Goal: Task Accomplishment & Management: Use online tool/utility

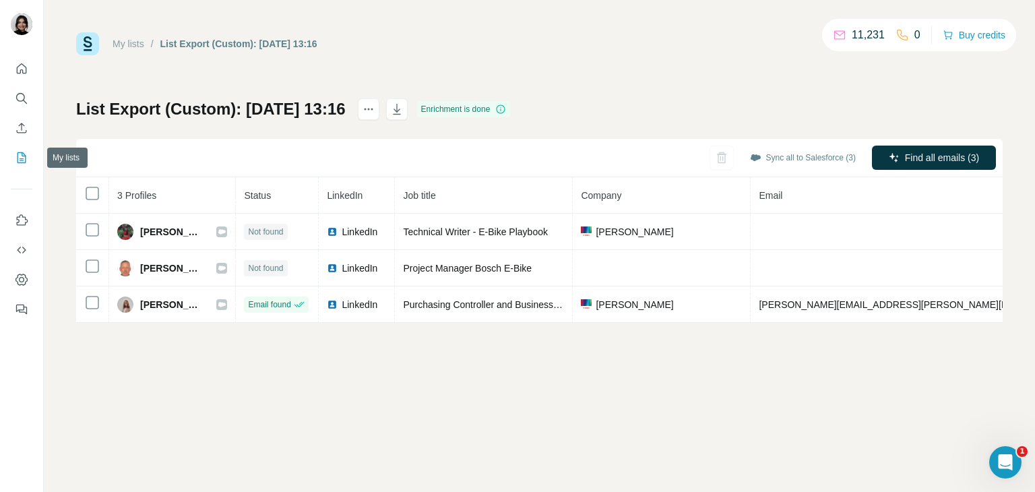
click at [16, 162] on icon "My lists" at bounding box center [21, 157] width 13 height 13
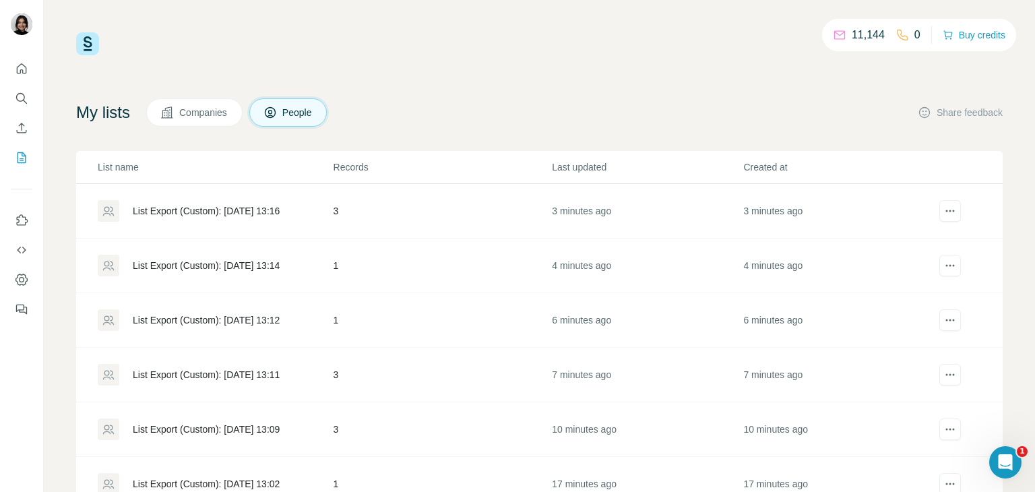
click at [278, 270] on div "List Export (Custom): [DATE] 13:14" at bounding box center [206, 265] width 147 height 13
click at [254, 381] on div "List Export (Custom): [DATE] 13:11" at bounding box center [215, 375] width 235 height 22
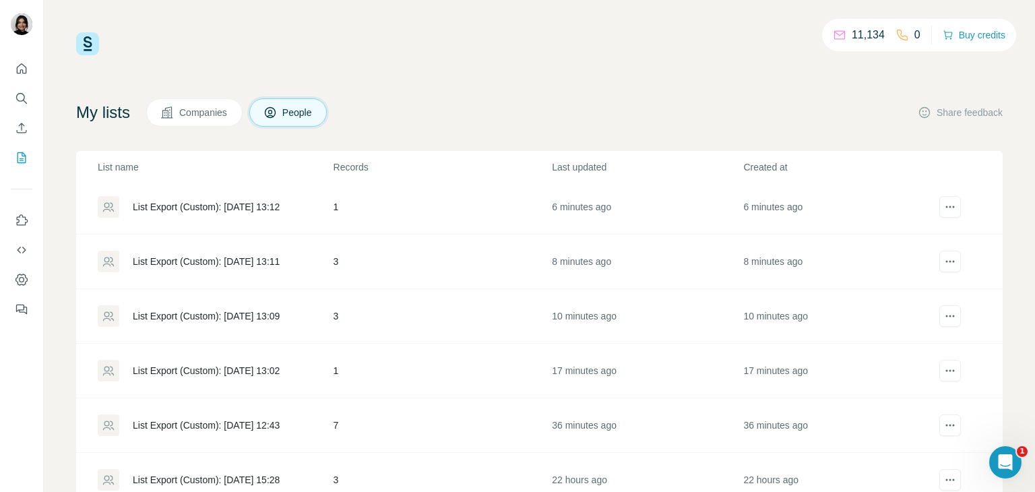
click at [261, 313] on div "List Export (Custom): [DATE] 13:09" at bounding box center [206, 315] width 147 height 13
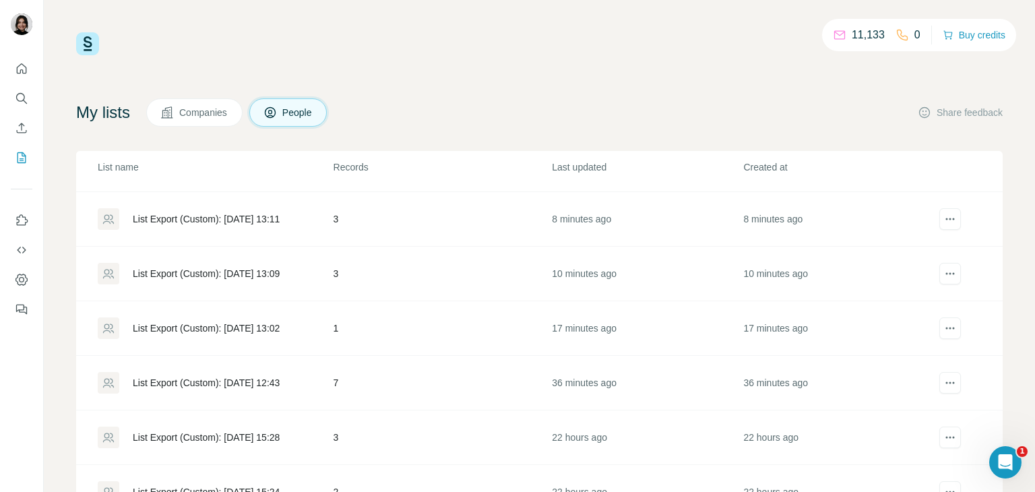
scroll to position [156, 0]
click at [280, 330] on div "List Export (Custom): [DATE] 13:02" at bounding box center [206, 327] width 147 height 13
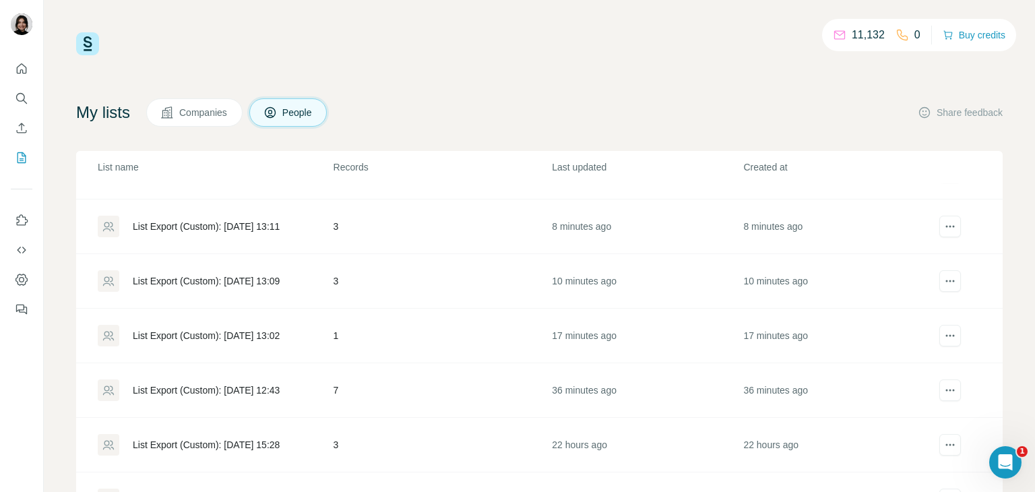
scroll to position [148, 0]
click at [271, 384] on div "List Export (Custom): [DATE] 12:43" at bounding box center [206, 390] width 147 height 13
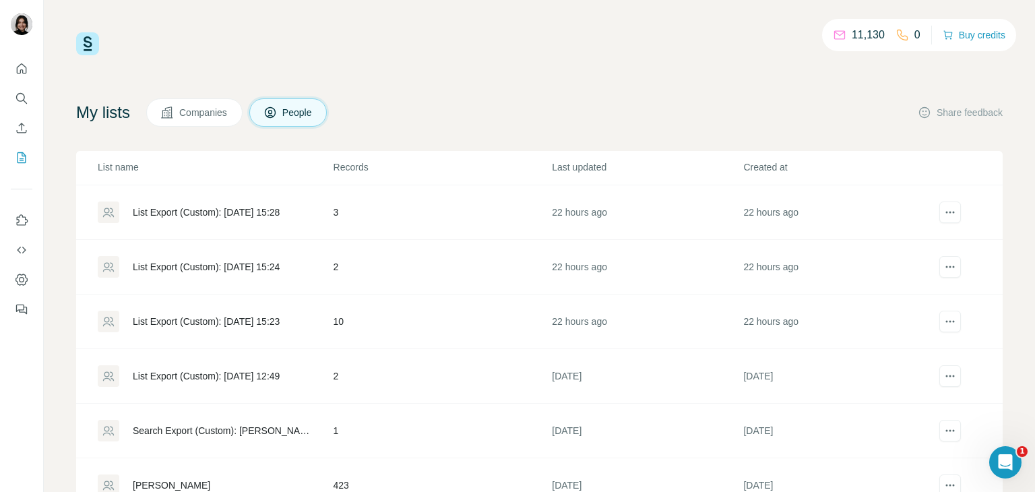
scroll to position [382, 0]
click at [245, 265] on div "List Export (Custom): [DATE] 15:24" at bounding box center [206, 265] width 147 height 13
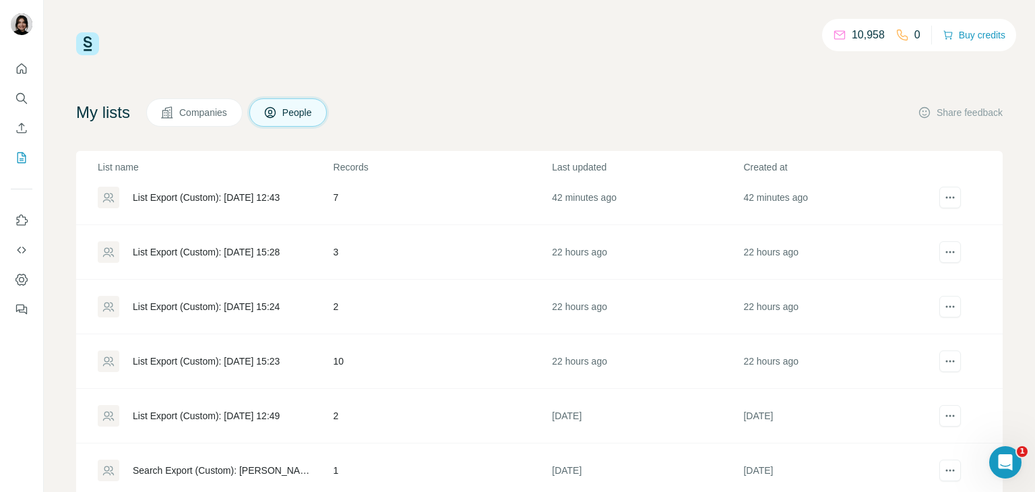
scroll to position [384, 0]
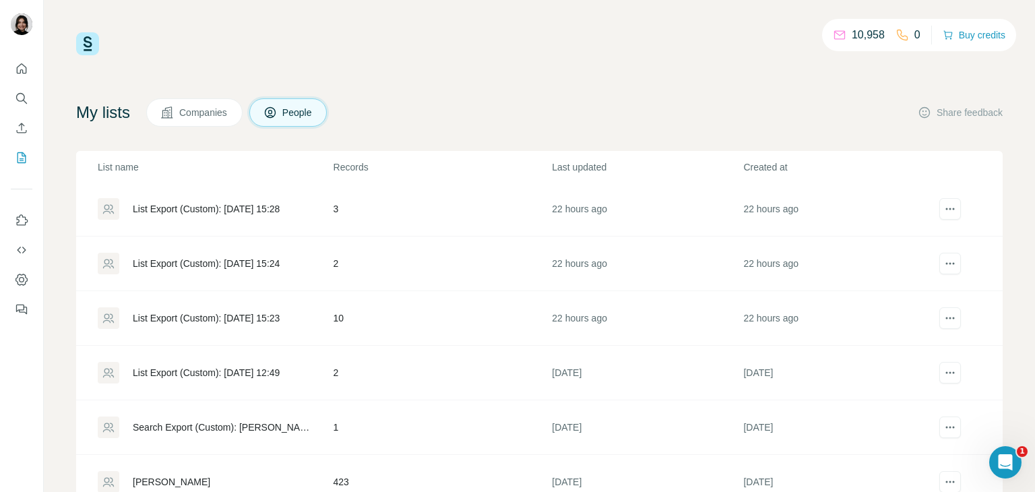
click at [222, 319] on div "List Export (Custom): [DATE] 15:23" at bounding box center [206, 317] width 147 height 13
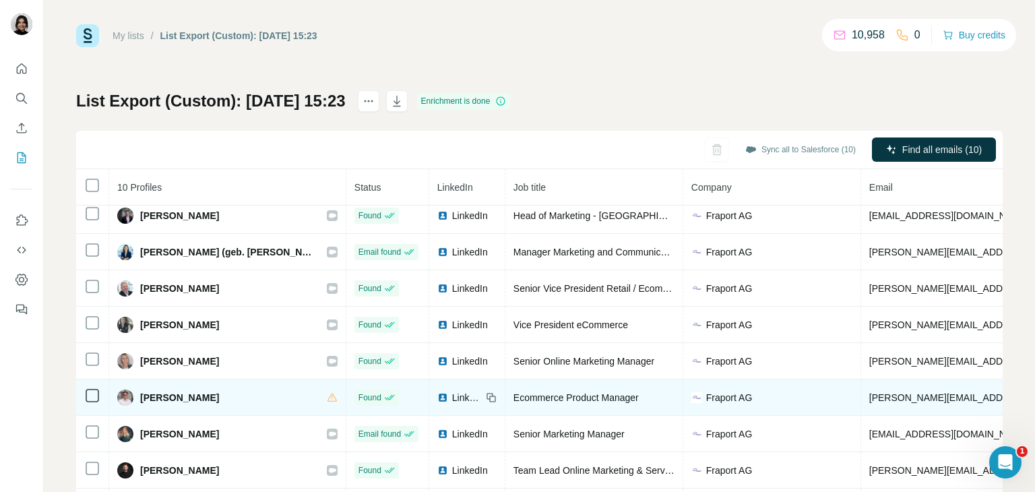
scroll to position [73, 0]
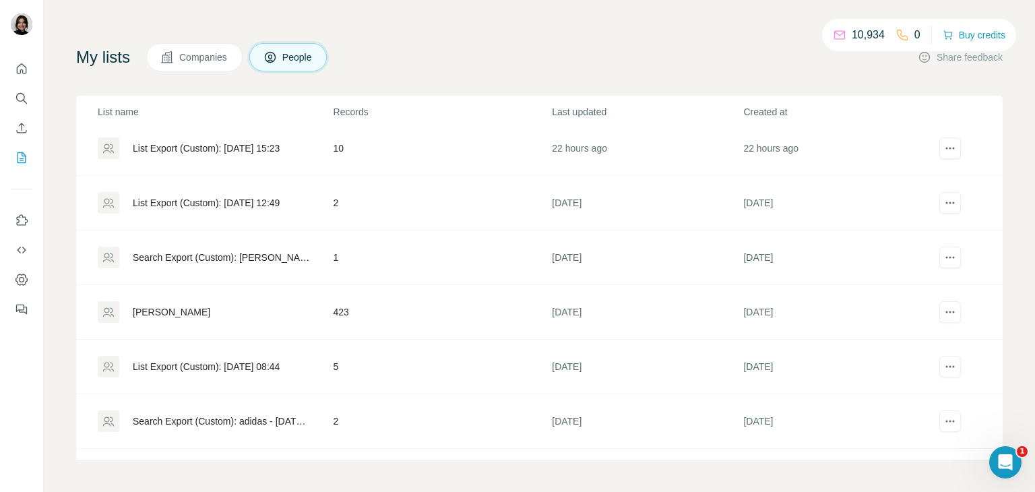
scroll to position [487, 0]
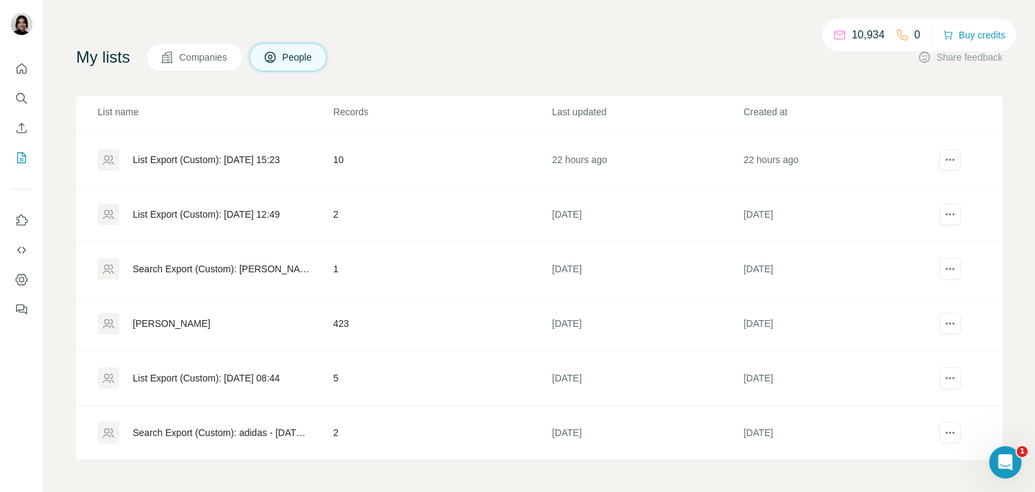
click at [273, 208] on div "List Export (Custom): [DATE] 12:49" at bounding box center [206, 214] width 147 height 13
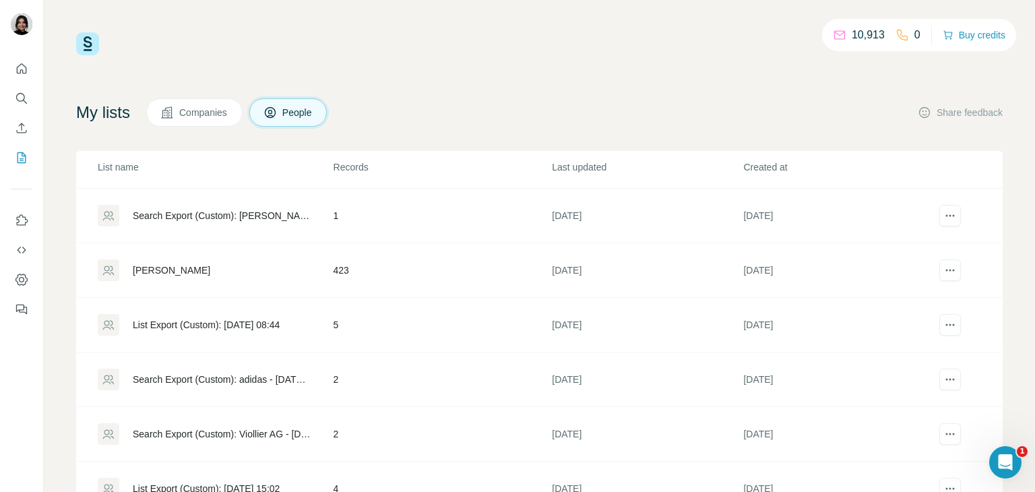
scroll to position [597, 0]
click at [311, 318] on div "List Export (Custom): [DATE] 08:44" at bounding box center [215, 324] width 235 height 22
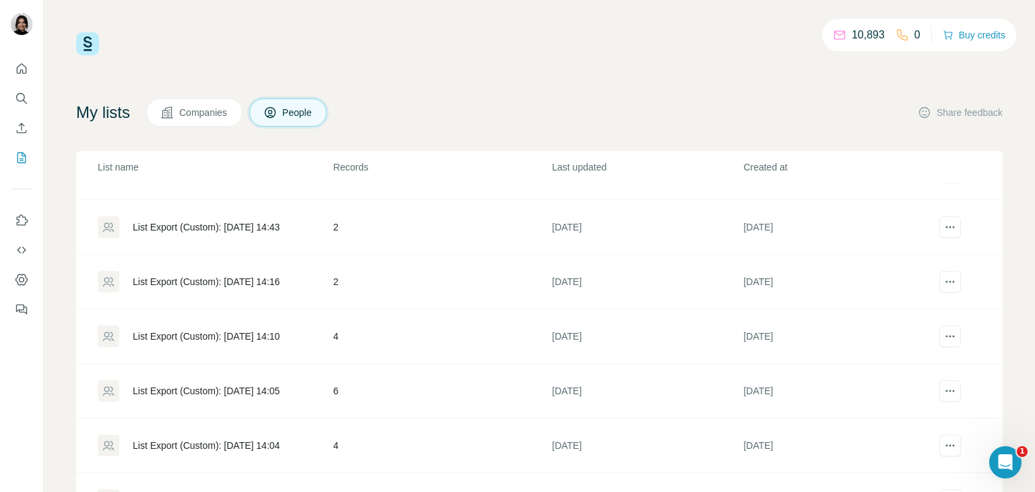
scroll to position [914, 0]
click at [250, 324] on div "List Export (Custom): [DATE] 14:10" at bounding box center [215, 335] width 235 height 22
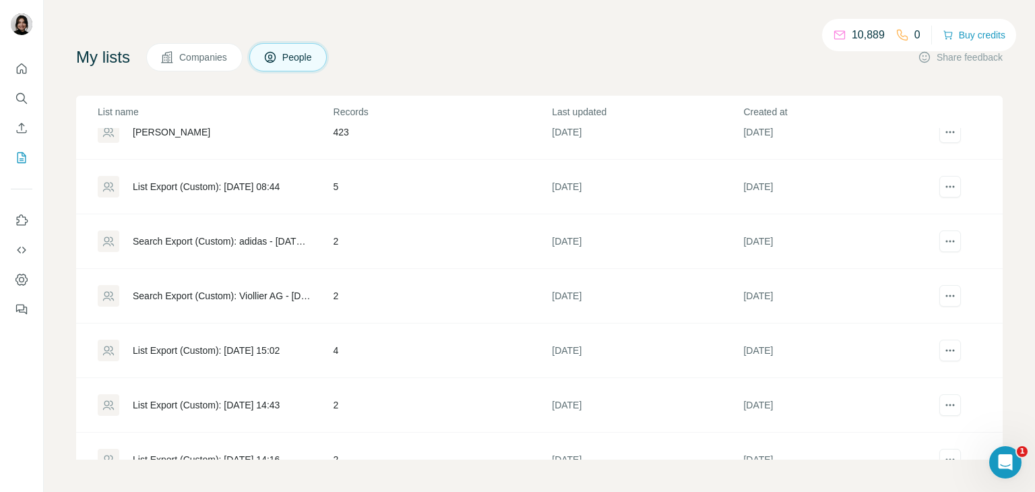
scroll to position [679, 0]
click at [249, 343] on div "List Export (Custom): [DATE] 15:02" at bounding box center [206, 349] width 147 height 13
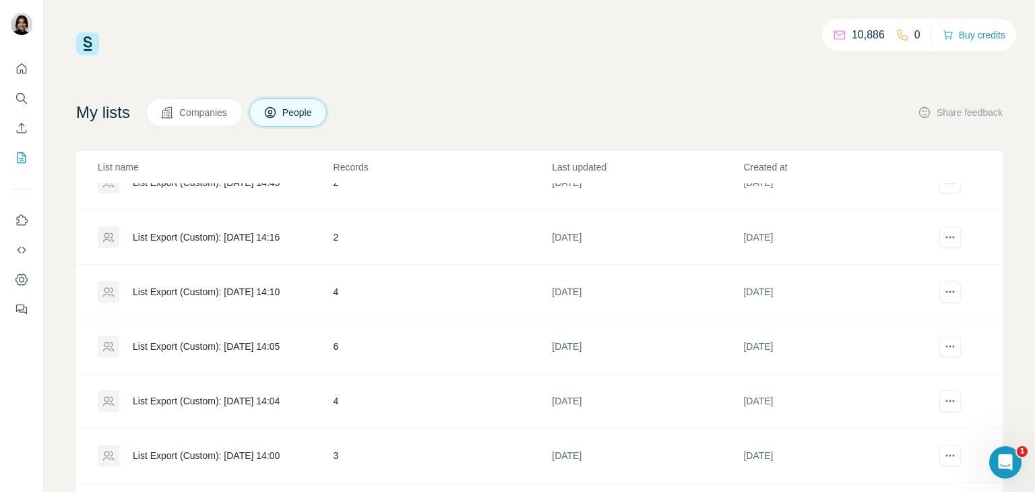
scroll to position [959, 0]
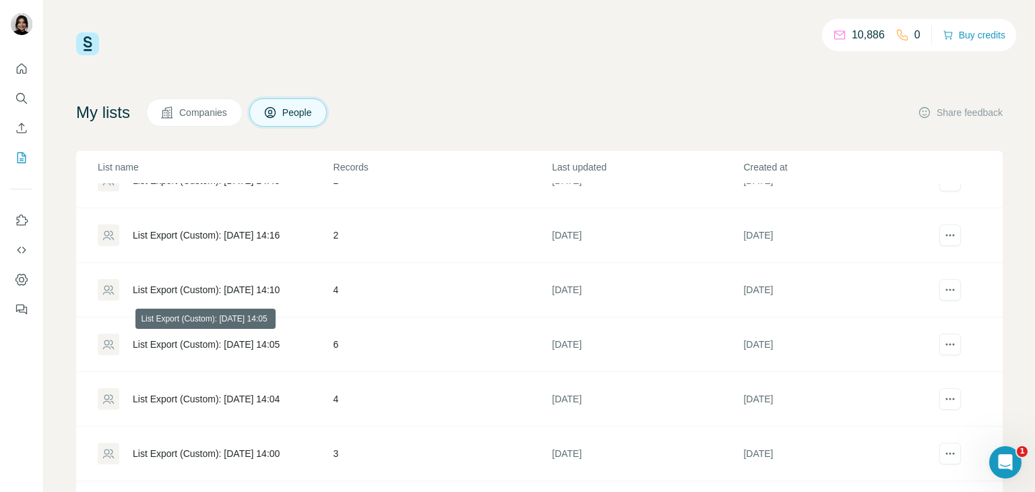
drag, startPoint x: 238, startPoint y: 334, endPoint x: 237, endPoint y: 342, distance: 8.1
click at [237, 342] on div "List Export (Custom): [DATE] 14:05" at bounding box center [206, 344] width 147 height 13
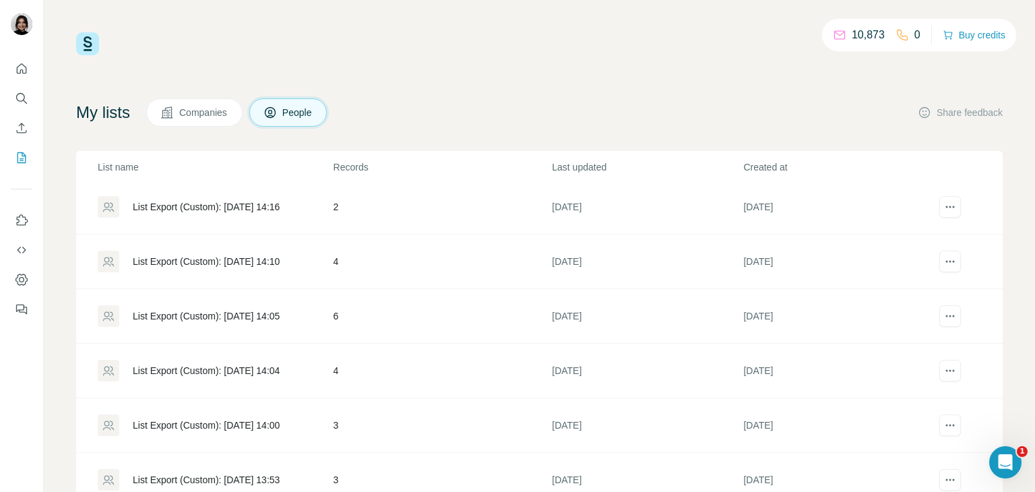
scroll to position [998, 0]
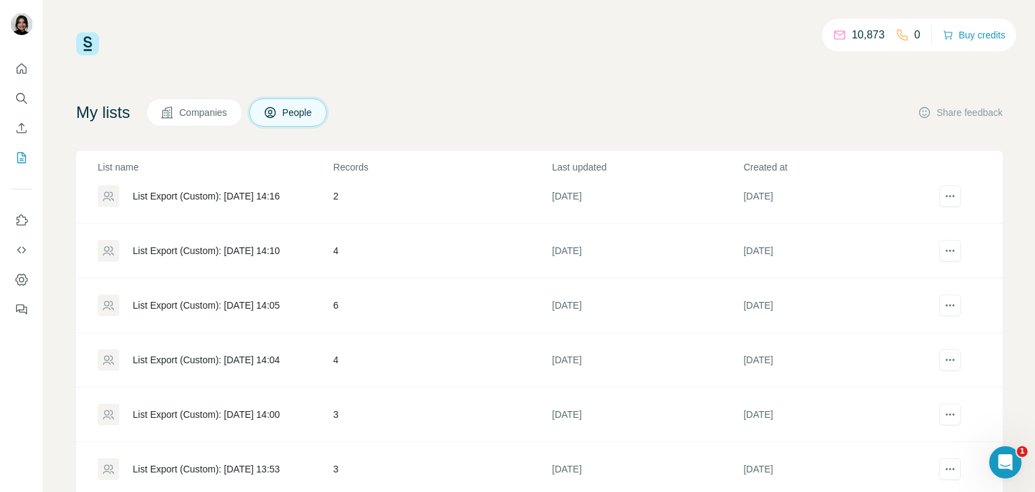
drag, startPoint x: 378, startPoint y: 78, endPoint x: 442, endPoint y: 284, distance: 215.1
click at [442, 284] on div "10,873 0 Buy credits My lists Companies People Share feedback List name Records…" at bounding box center [539, 273] width 927 height 483
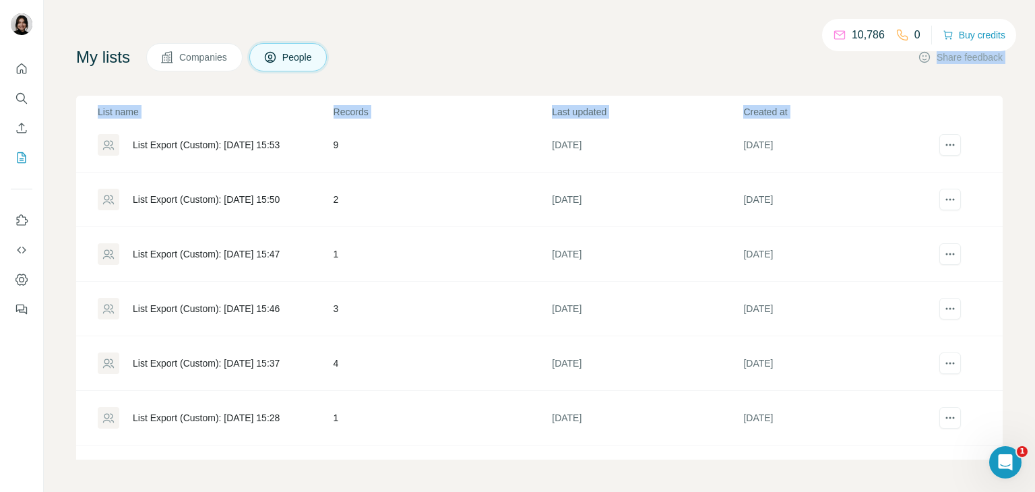
scroll to position [2632, 0]
click at [268, 359] on div "List Export (Custom): [DATE] 15:37" at bounding box center [206, 362] width 147 height 13
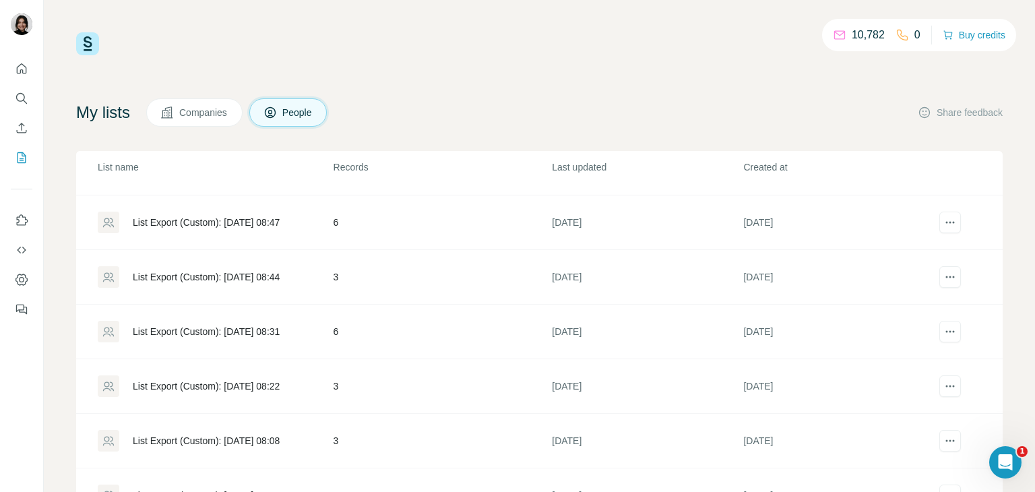
scroll to position [4214, 0]
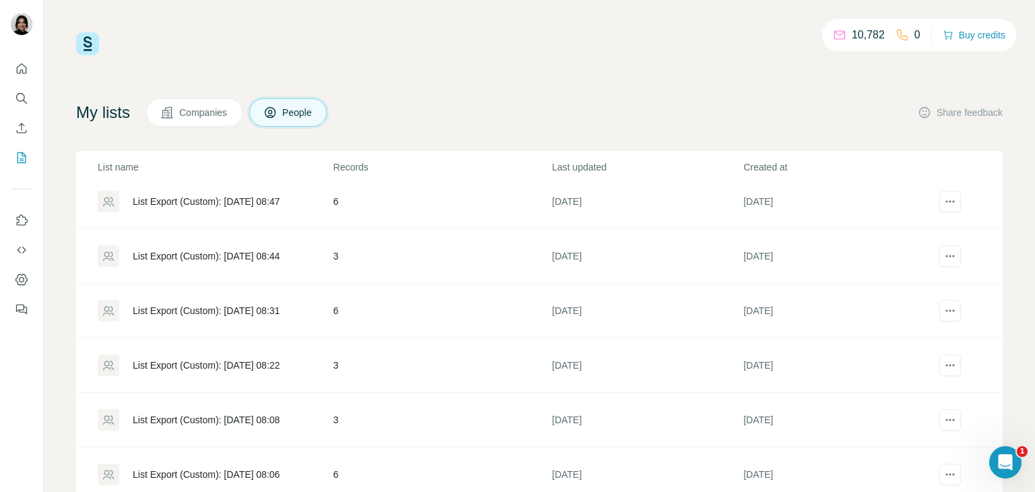
click at [267, 305] on div "List Export (Custom): [DATE] 08:31" at bounding box center [206, 310] width 147 height 13
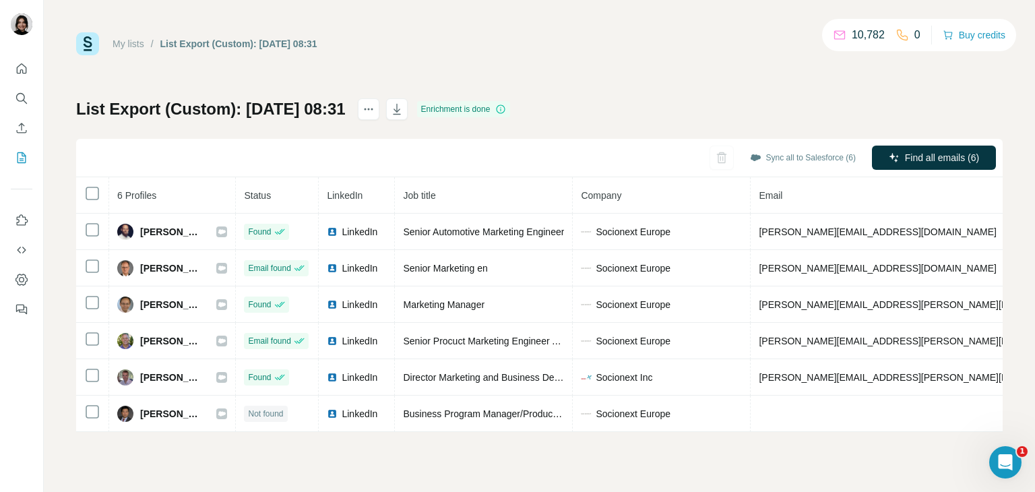
click at [310, 440] on div "My lists / List Export (Custom): [DATE] 08:31 10,782 0 Buy credits List Export …" at bounding box center [540, 246] width 992 height 492
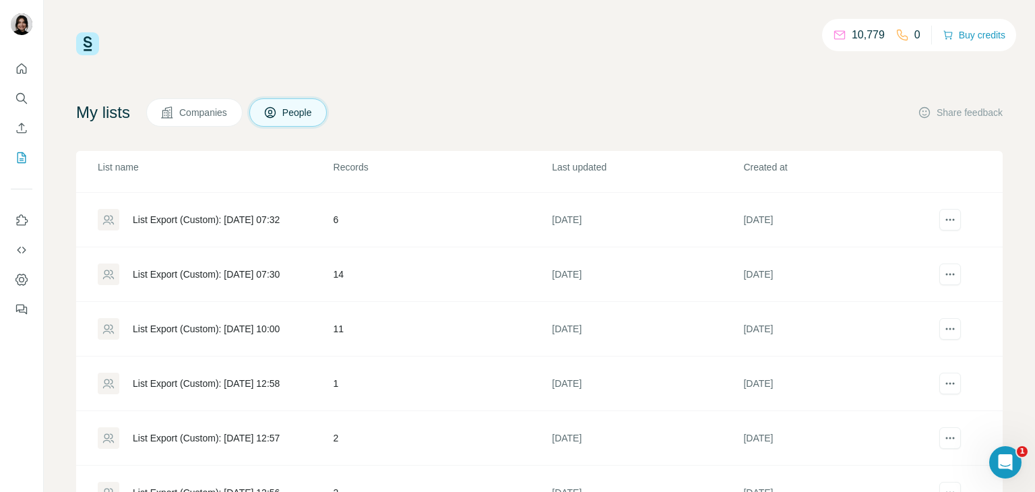
scroll to position [4688, 0]
click at [274, 271] on div "List Export (Custom): [DATE] 07:30" at bounding box center [215, 273] width 235 height 22
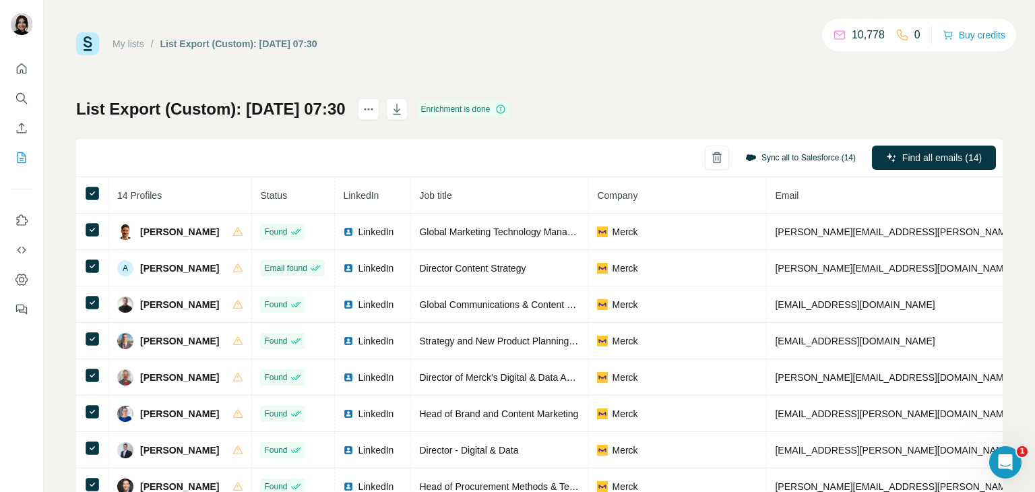
click at [793, 157] on button "Sync all to Salesforce (14)" at bounding box center [800, 158] width 129 height 20
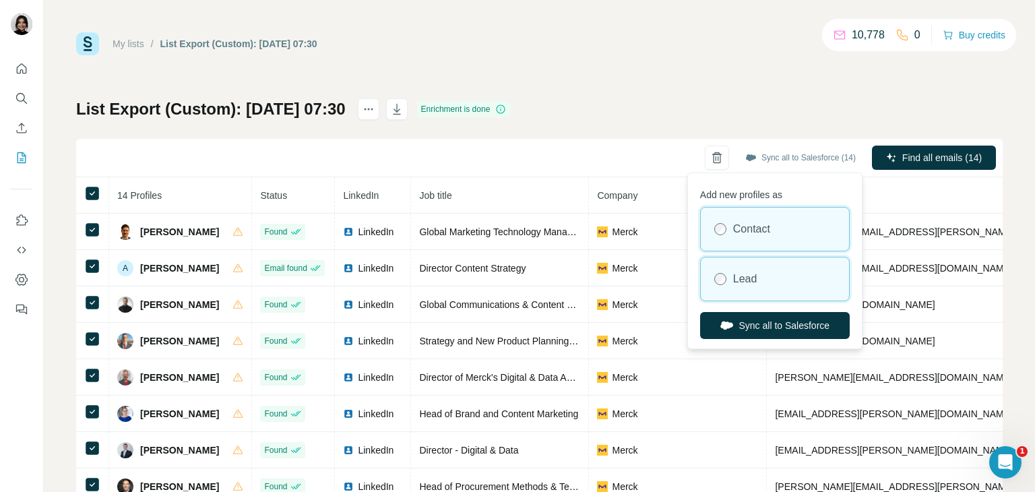
click at [789, 281] on div "Lead" at bounding box center [775, 279] width 148 height 43
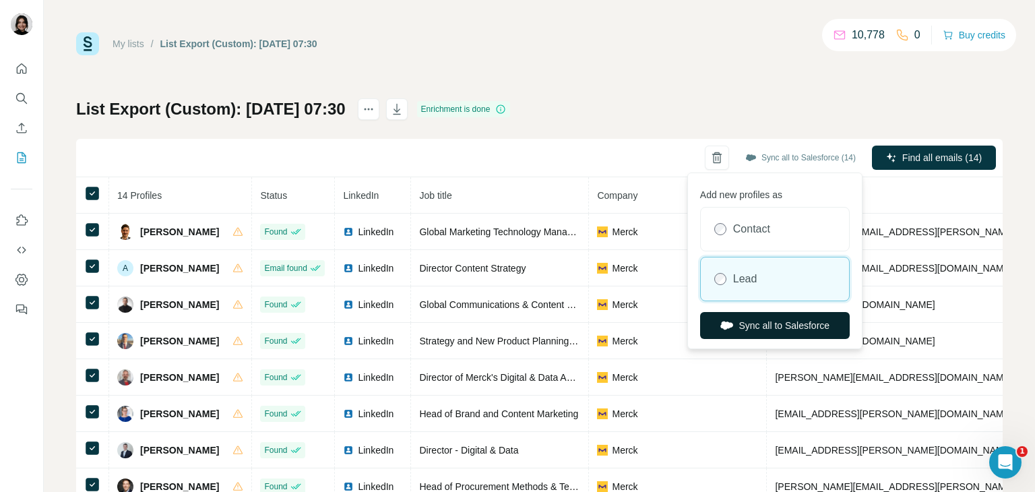
click at [781, 320] on button "Sync all to Salesforce" at bounding box center [775, 325] width 150 height 27
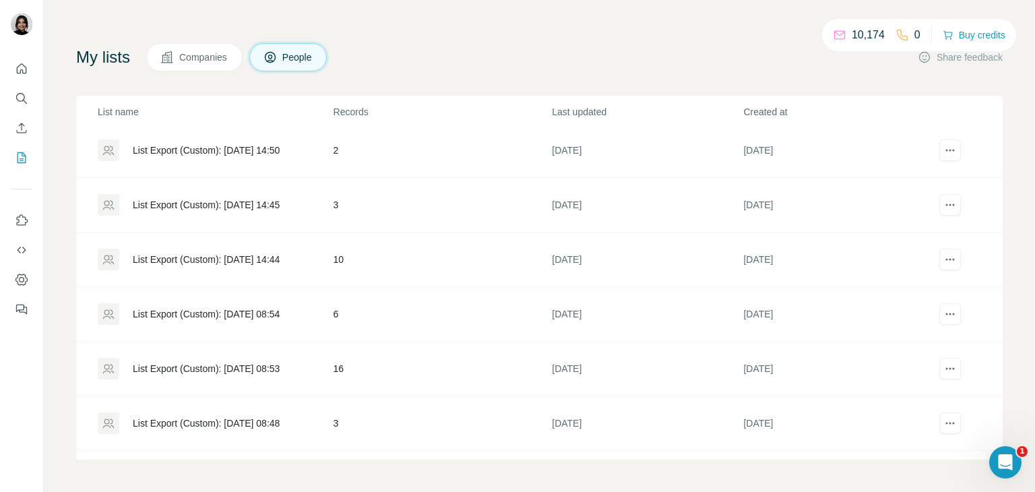
scroll to position [3864, 0]
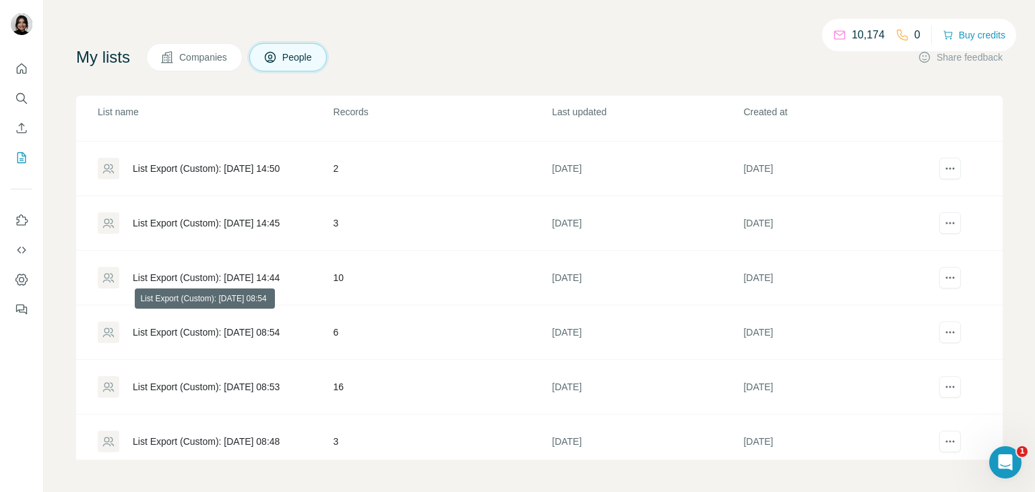
click at [280, 326] on div "List Export (Custom): [DATE] 08:54" at bounding box center [206, 332] width 147 height 13
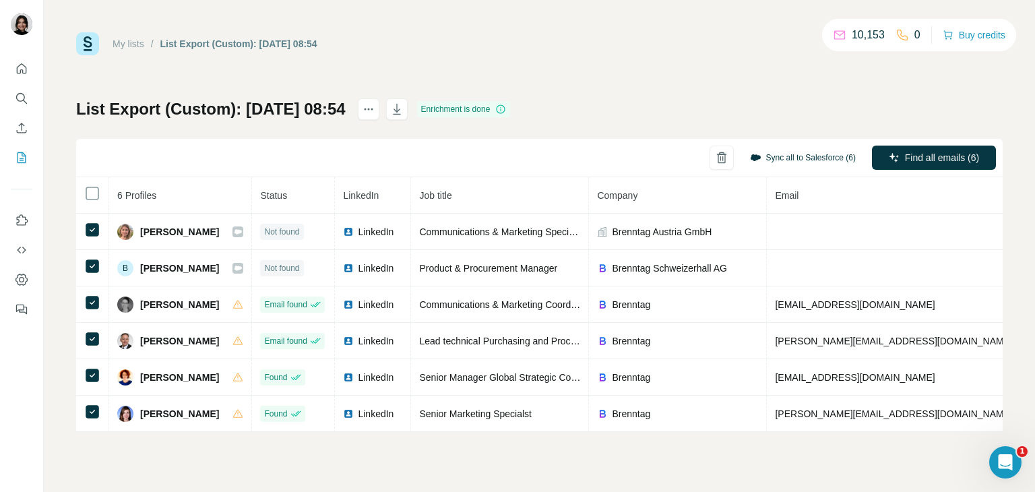
click at [790, 154] on button "Sync all to Salesforce (6)" at bounding box center [803, 158] width 125 height 20
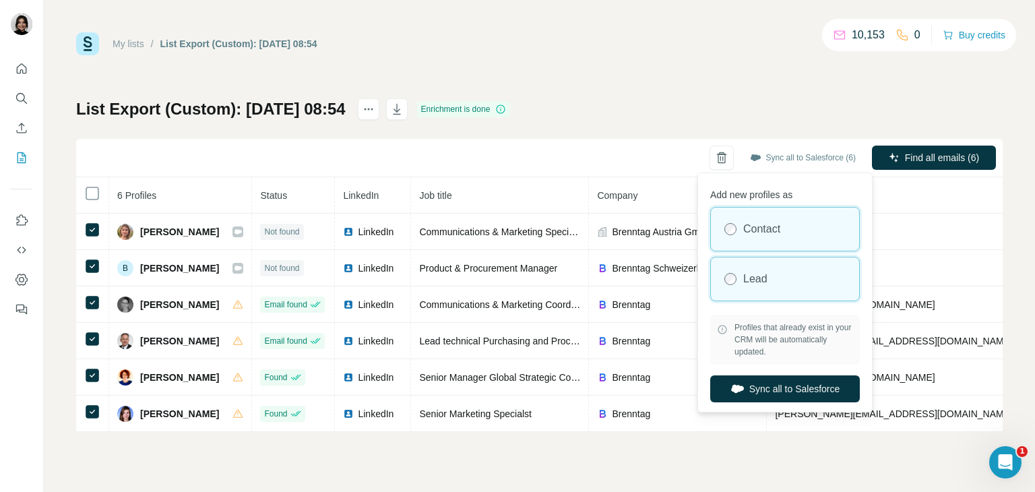
click at [793, 276] on div "Lead" at bounding box center [785, 279] width 148 height 43
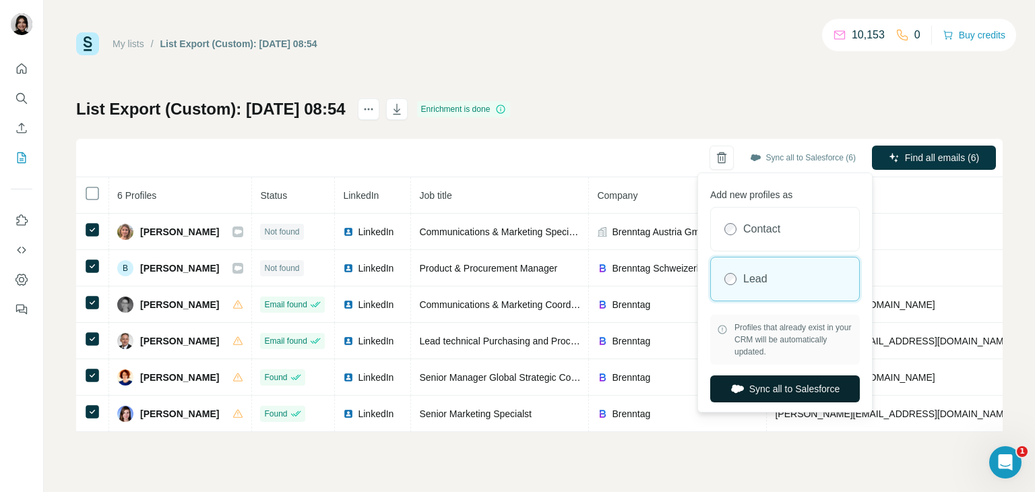
click at [785, 384] on button "Sync all to Salesforce" at bounding box center [786, 388] width 150 height 27
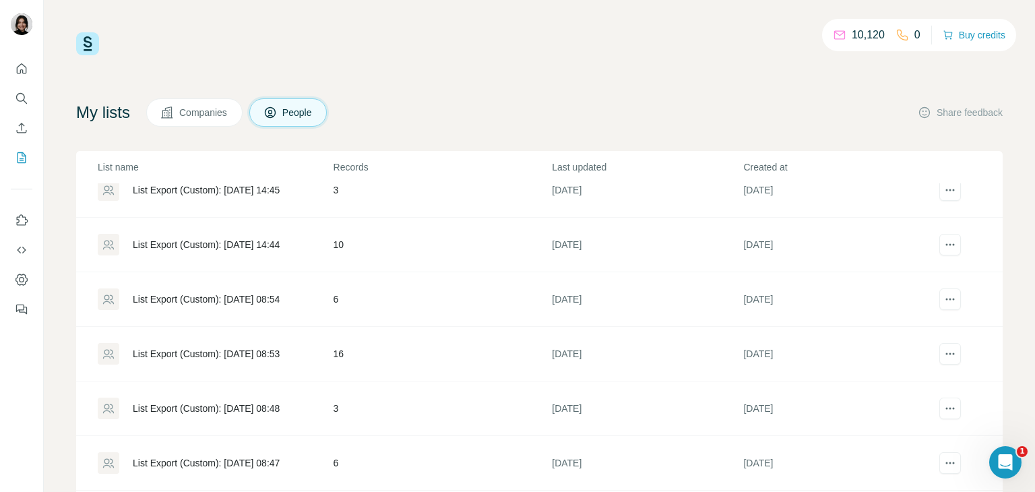
scroll to position [3953, 0]
click at [280, 346] on div "List Export (Custom): [DATE] 08:53" at bounding box center [206, 352] width 147 height 13
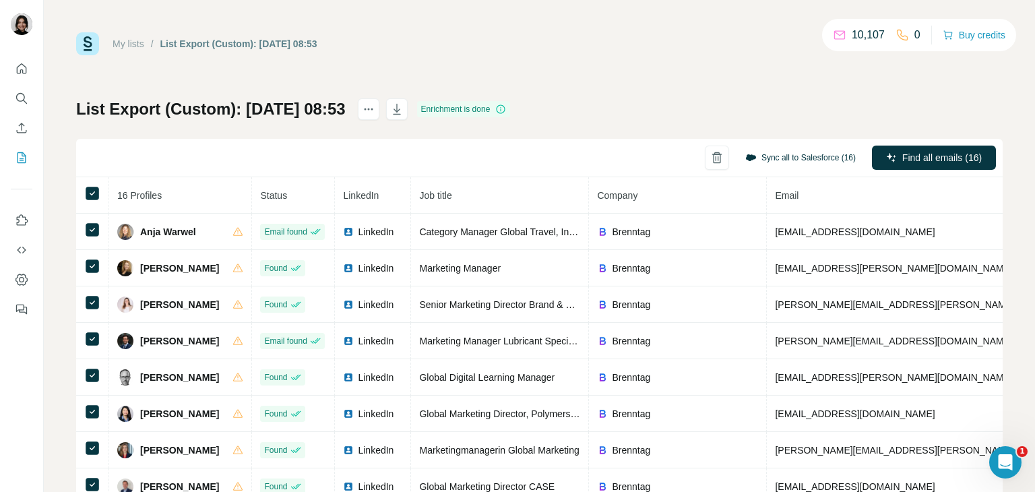
click at [760, 161] on button "Sync all to Salesforce (16)" at bounding box center [800, 158] width 129 height 20
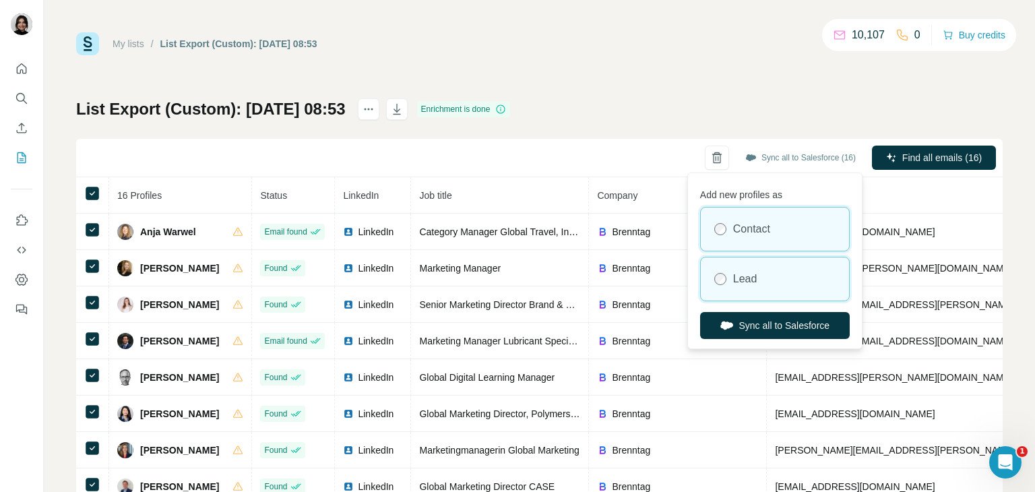
click at [765, 276] on div "Lead" at bounding box center [775, 279] width 148 height 43
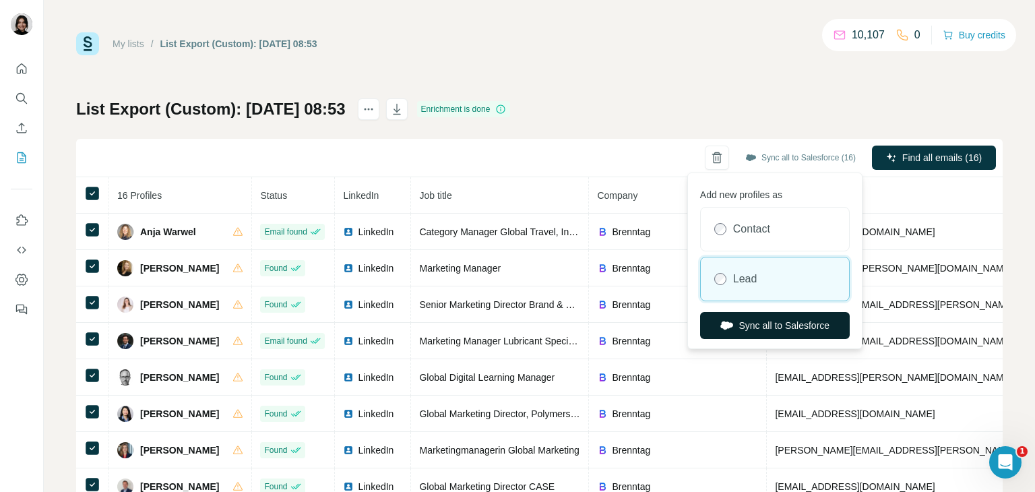
click at [764, 329] on button "Sync all to Salesforce" at bounding box center [775, 325] width 150 height 27
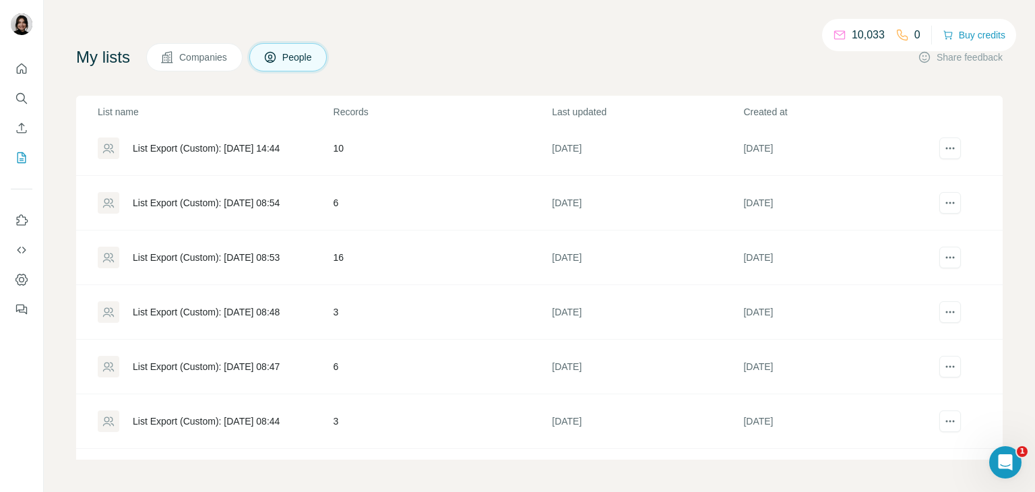
scroll to position [3998, 0]
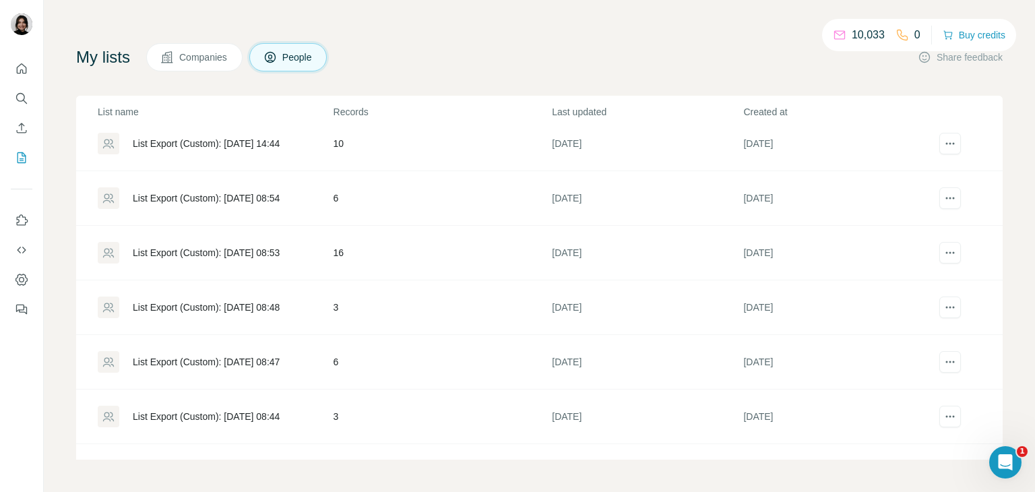
click at [280, 301] on div "List Export (Custom): [DATE] 08:48" at bounding box center [206, 307] width 147 height 13
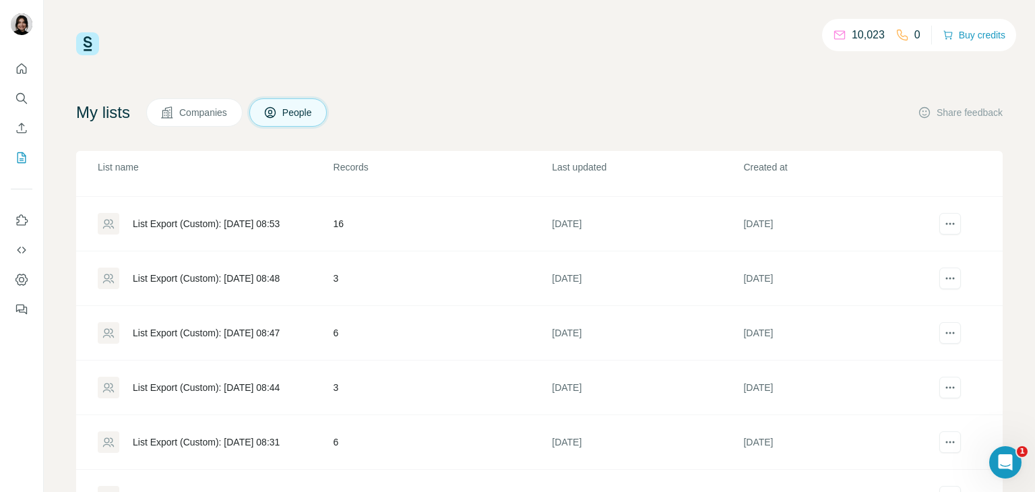
scroll to position [4085, 0]
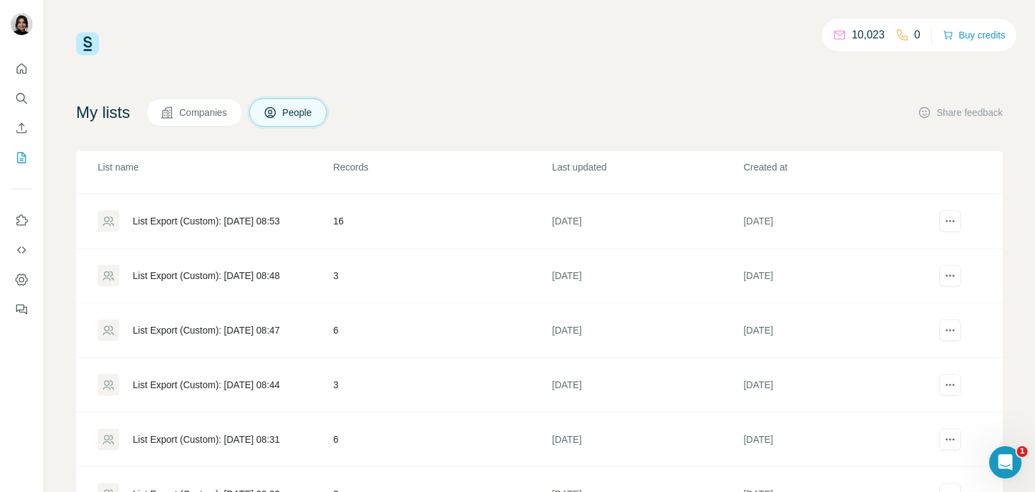
drag, startPoint x: 325, startPoint y: 324, endPoint x: 303, endPoint y: 316, distance: 22.8
click at [334, 318] on td "6" at bounding box center [442, 330] width 219 height 55
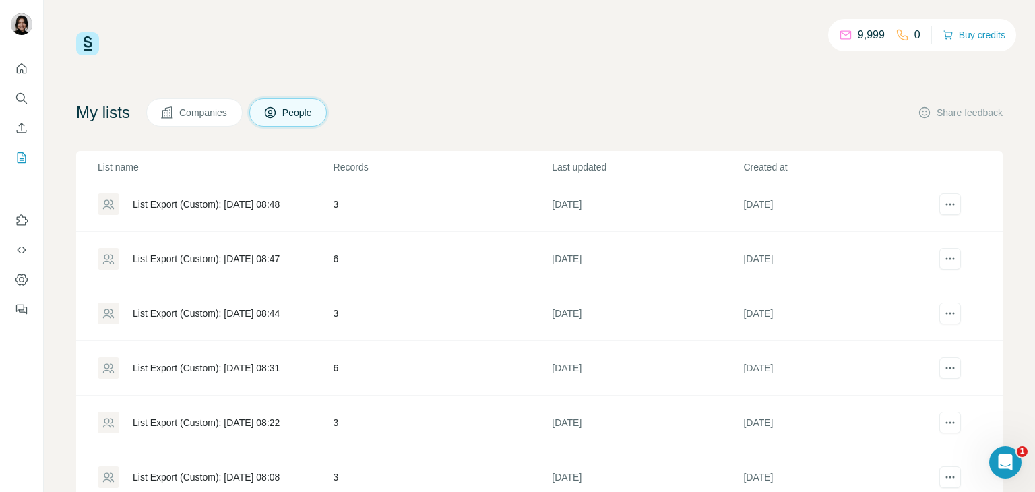
scroll to position [4160, 0]
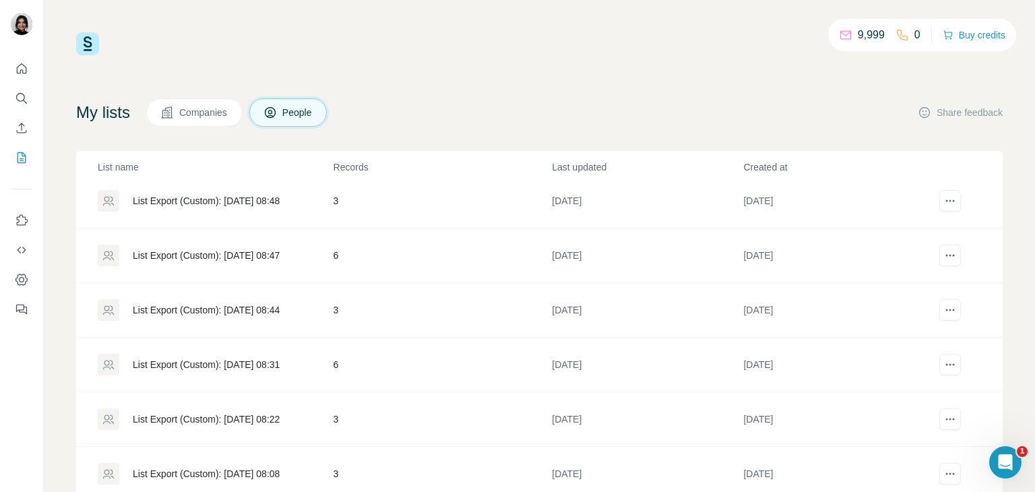
click at [322, 300] on div "List Export (Custom): [DATE] 08:44" at bounding box center [215, 310] width 235 height 22
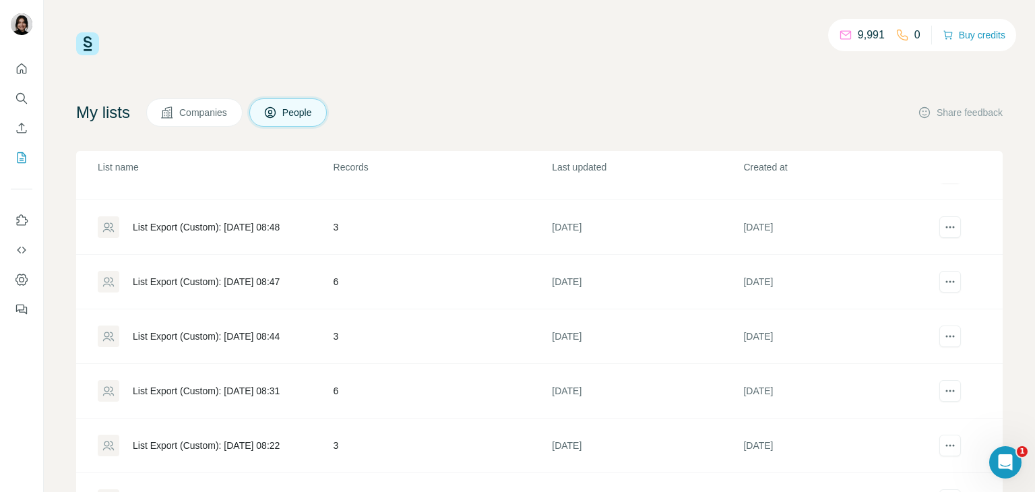
scroll to position [4139, 0]
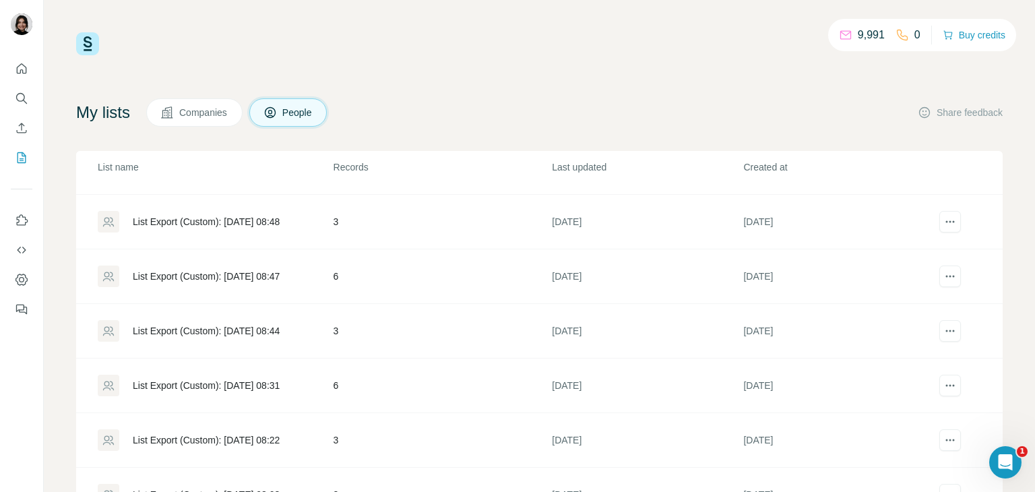
click at [321, 375] on div "List Export (Custom): [DATE] 08:31" at bounding box center [215, 386] width 235 height 22
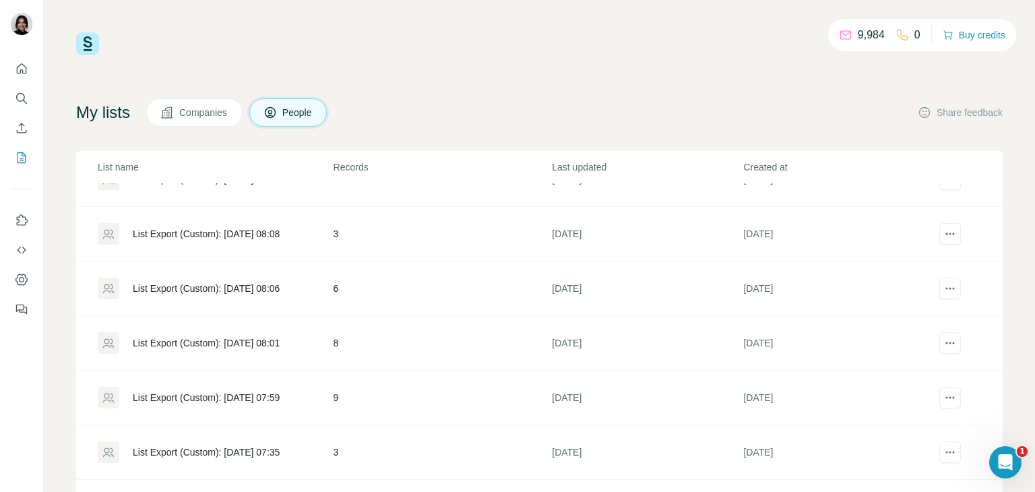
scroll to position [4401, 0]
click at [273, 332] on div "List Export (Custom): [DATE] 08:01" at bounding box center [215, 343] width 235 height 22
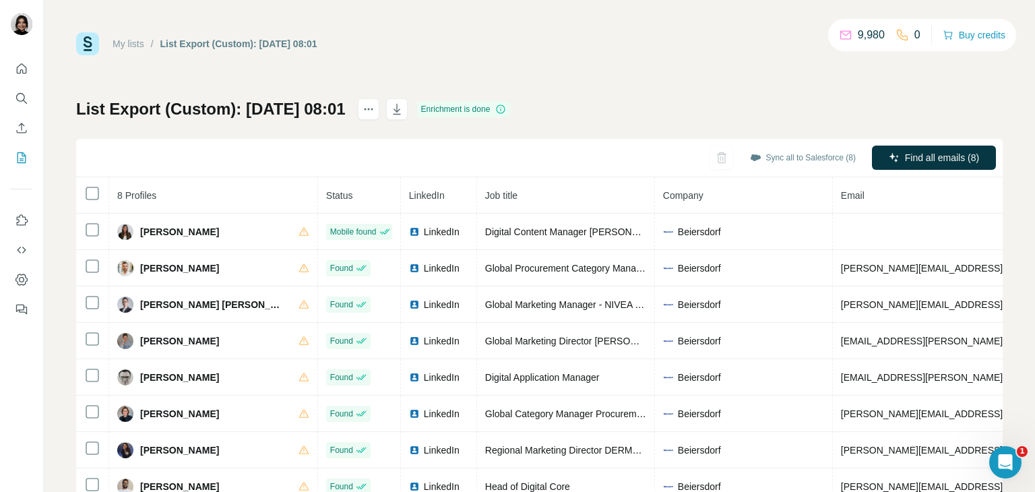
click at [87, 184] on th at bounding box center [92, 195] width 33 height 36
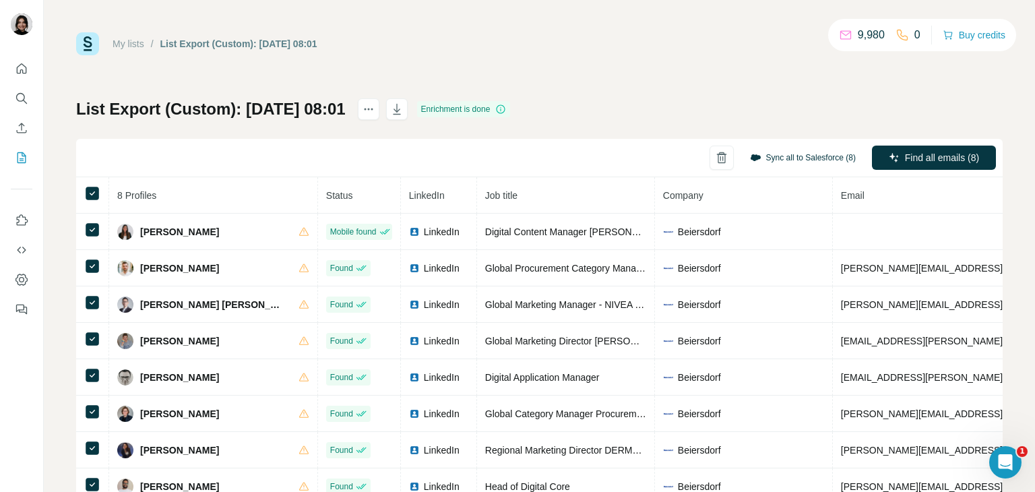
click at [820, 150] on button "Sync all to Salesforce (8)" at bounding box center [803, 158] width 125 height 20
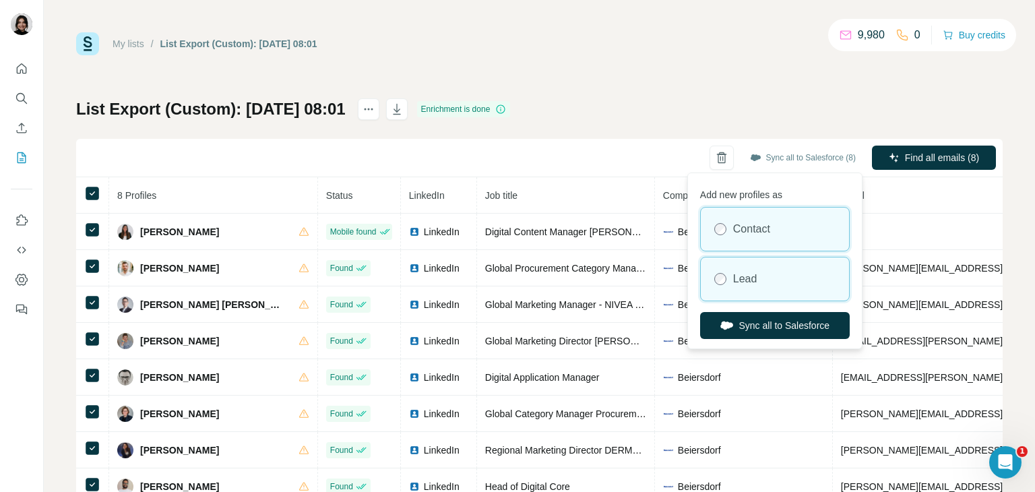
click at [812, 294] on div "Lead" at bounding box center [775, 279] width 148 height 43
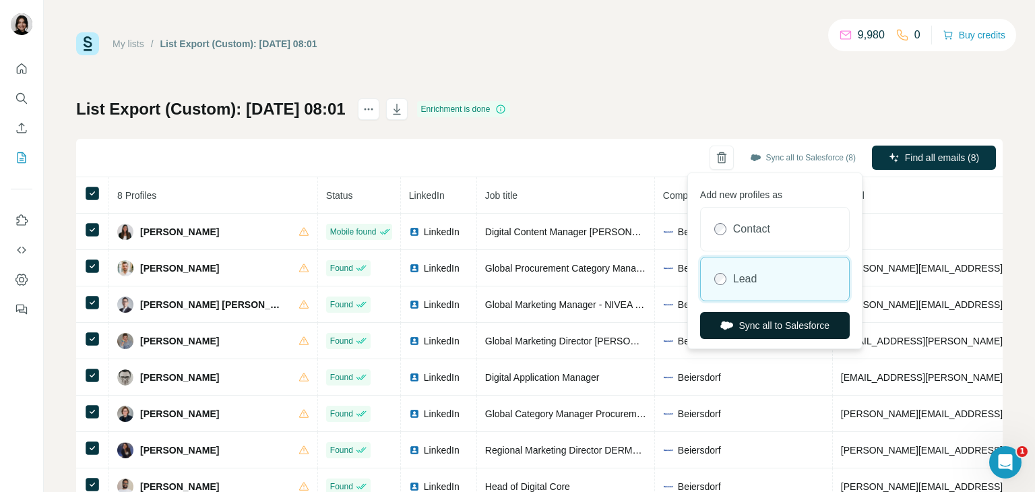
click at [794, 324] on button "Sync all to Salesforce" at bounding box center [775, 325] width 150 height 27
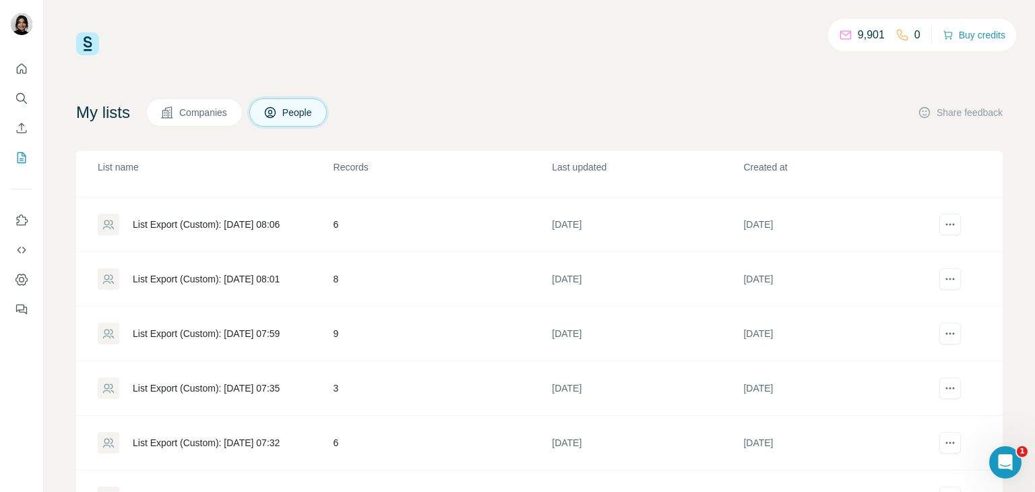
scroll to position [4465, 0]
click at [265, 326] on div "List Export (Custom): [DATE] 07:59" at bounding box center [206, 332] width 147 height 13
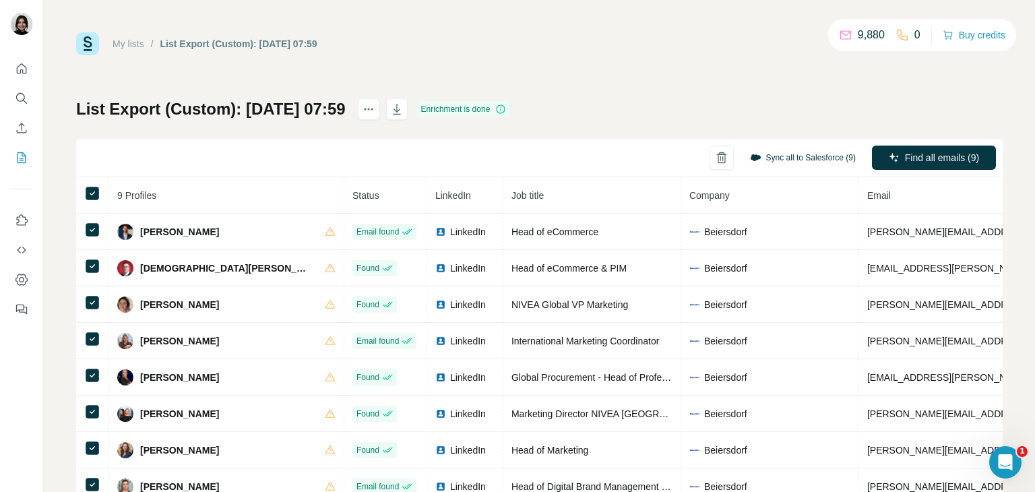
click at [791, 160] on button "Sync all to Salesforce (9)" at bounding box center [803, 158] width 125 height 20
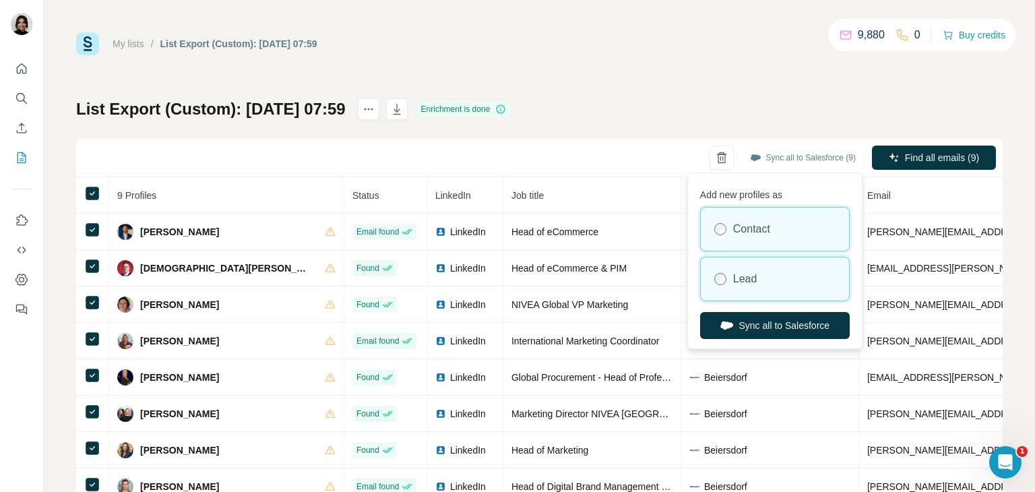
click at [726, 291] on div "Lead" at bounding box center [775, 279] width 148 height 43
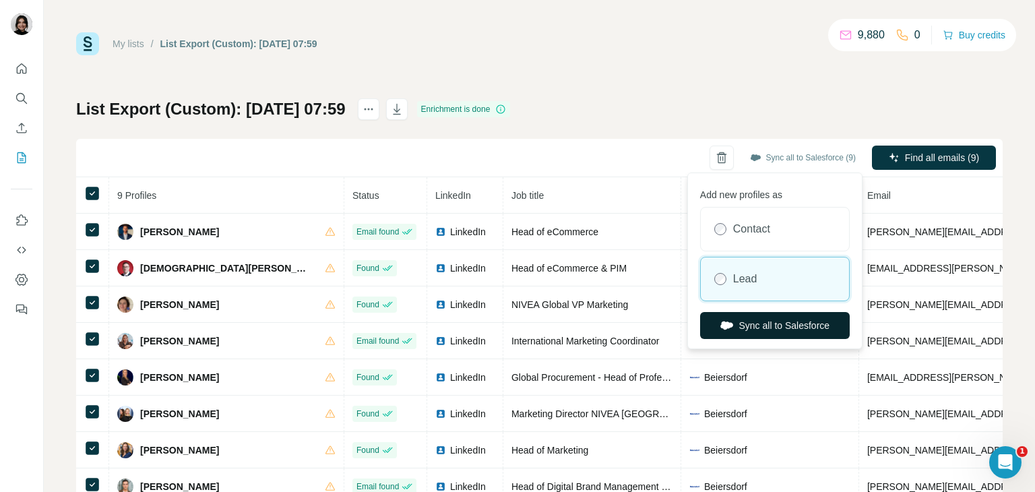
click at [741, 318] on button "Sync all to Salesforce" at bounding box center [775, 325] width 150 height 27
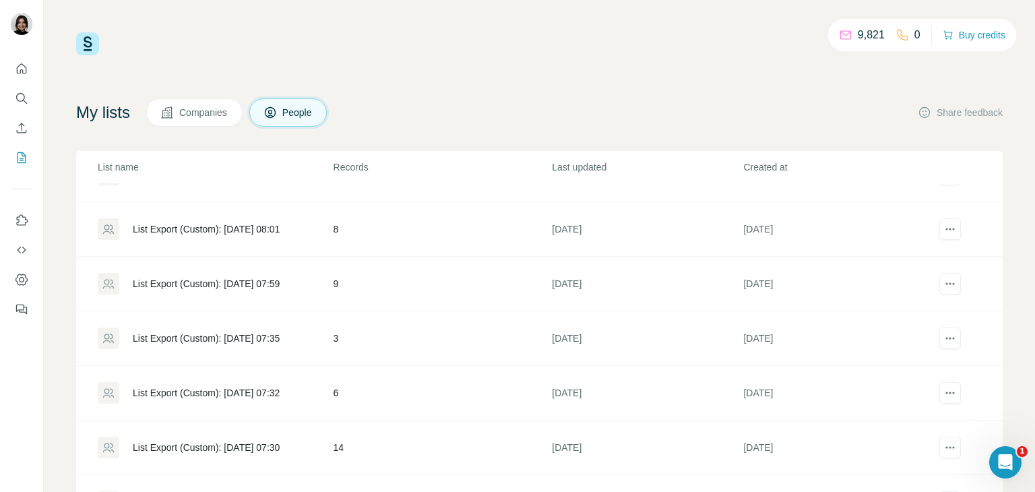
scroll to position [4514, 0]
click at [279, 332] on div "List Export (Custom): [DATE] 07:35" at bounding box center [206, 338] width 147 height 13
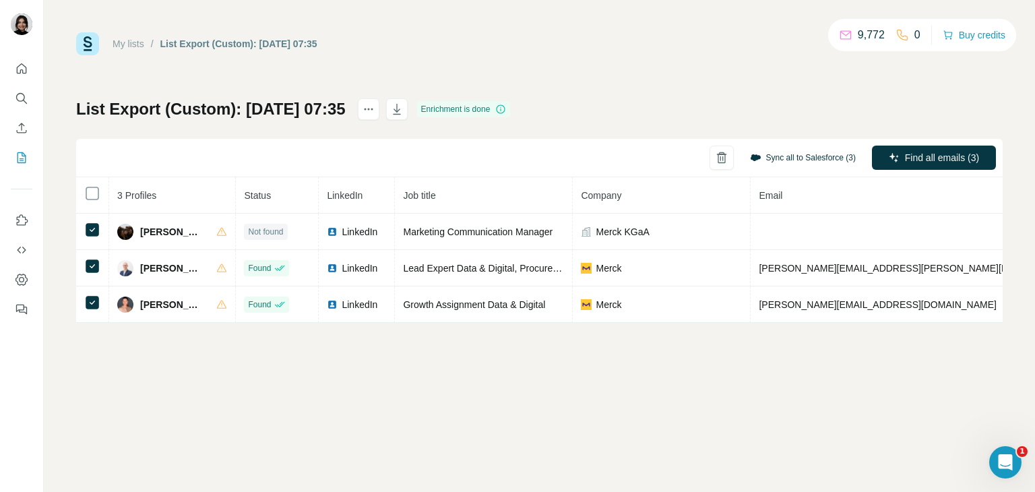
click at [816, 150] on button "Sync all to Salesforce (3)" at bounding box center [803, 158] width 125 height 20
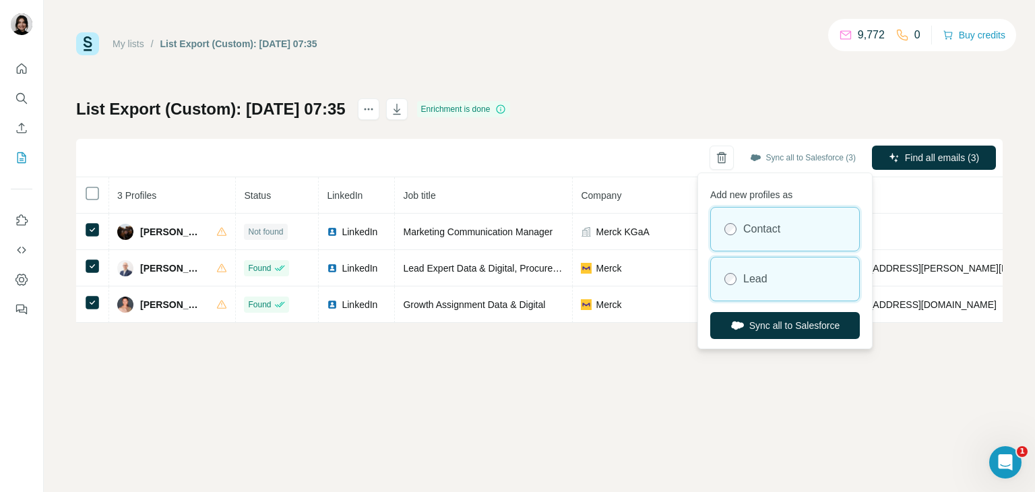
click at [795, 277] on div "Lead" at bounding box center [785, 279] width 148 height 43
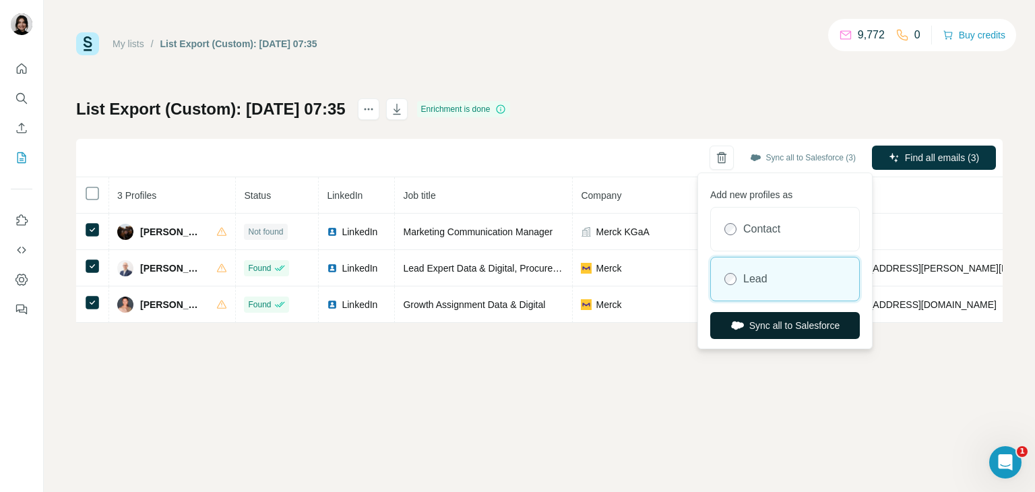
click at [787, 330] on button "Sync all to Salesforce" at bounding box center [786, 325] width 150 height 27
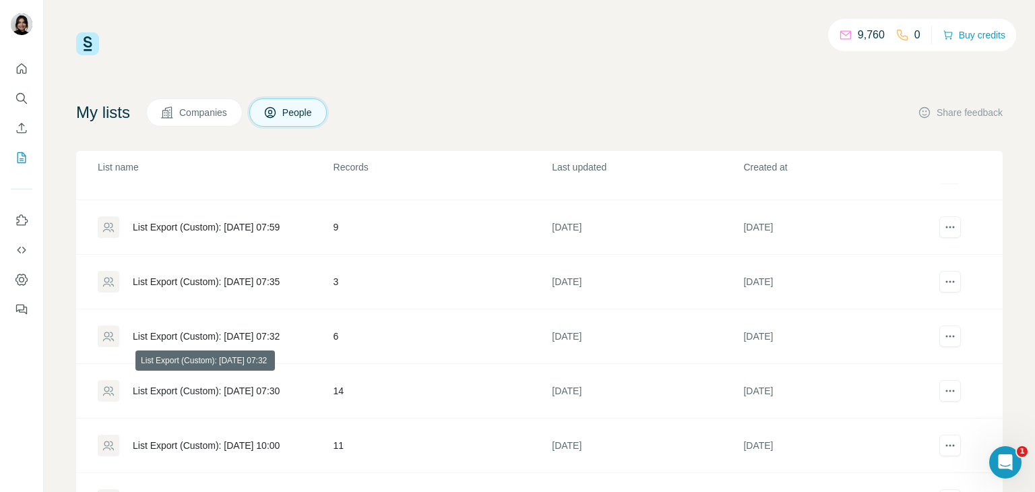
scroll to position [4576, 0]
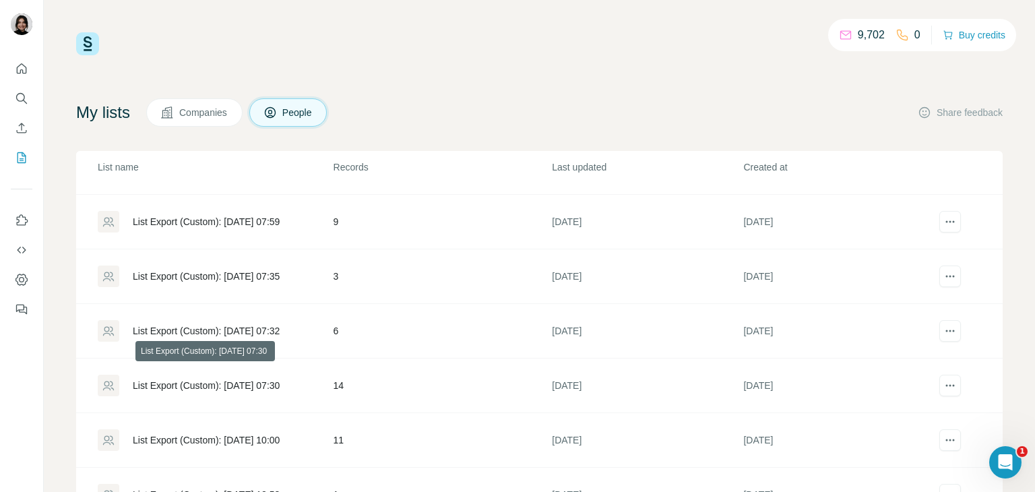
click at [280, 379] on div "List Export (Custom): [DATE] 07:30" at bounding box center [206, 385] width 147 height 13
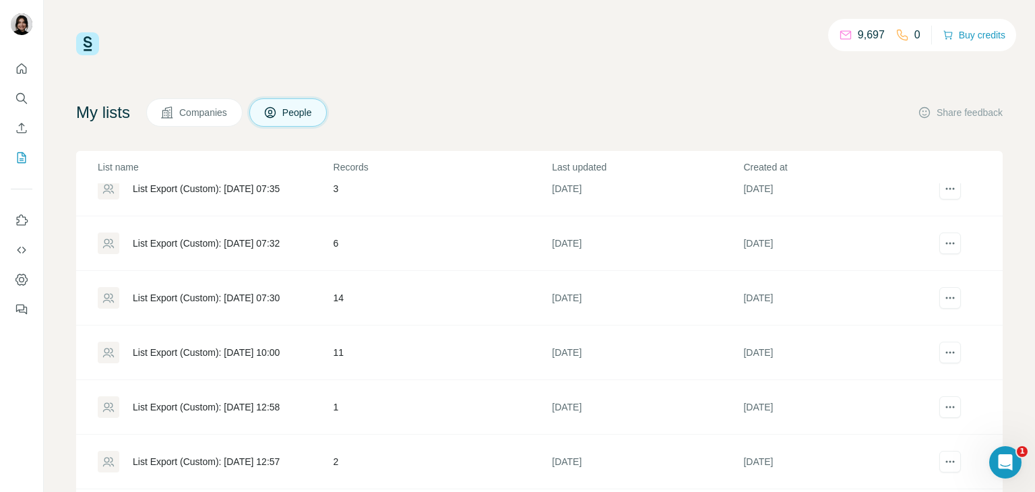
scroll to position [4664, 0]
click at [265, 345] on div "List Export (Custom): [DATE] 10:00" at bounding box center [206, 351] width 147 height 13
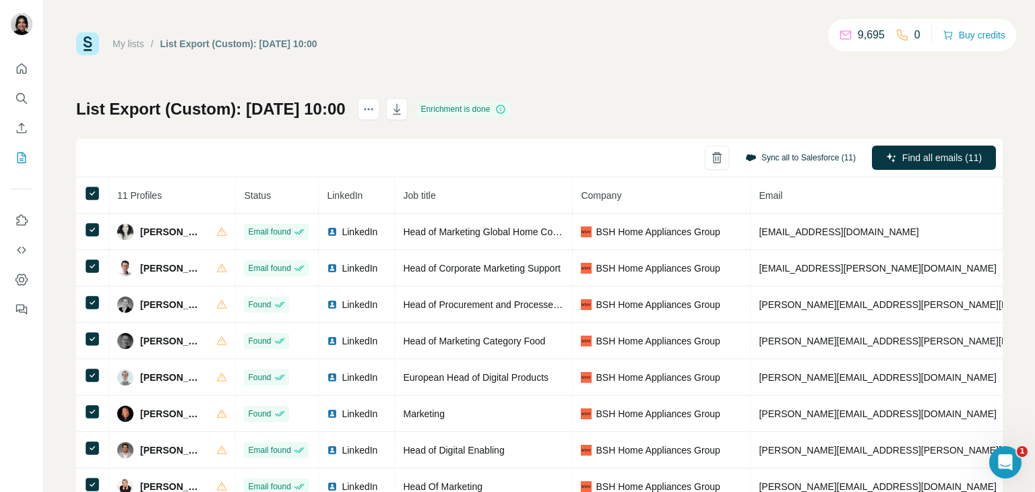
click at [805, 162] on button "Sync all to Salesforce (11)" at bounding box center [800, 158] width 129 height 20
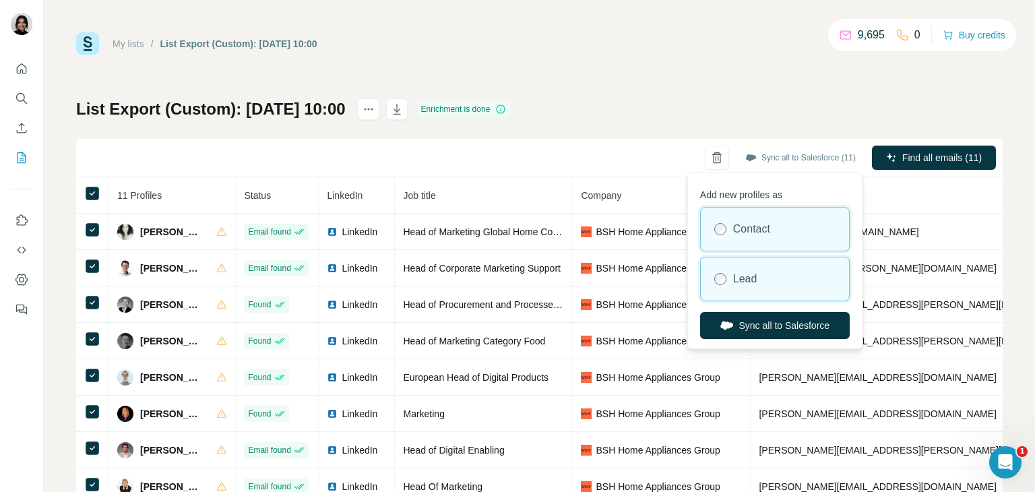
click at [751, 281] on label "Lead" at bounding box center [745, 279] width 24 height 16
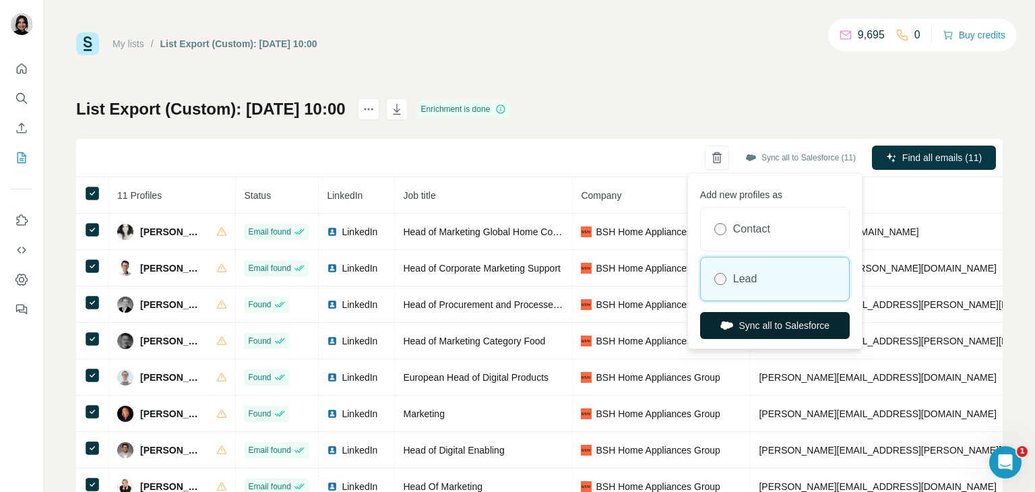
click at [758, 322] on button "Sync all to Salesforce" at bounding box center [775, 325] width 150 height 27
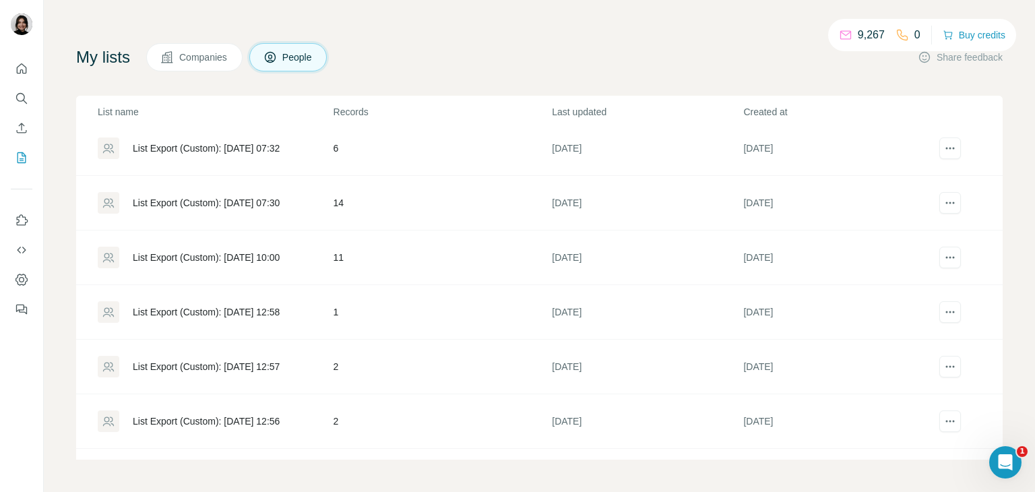
scroll to position [4705, 0]
click at [260, 304] on div "List Export (Custom): [DATE] 12:58" at bounding box center [206, 310] width 147 height 13
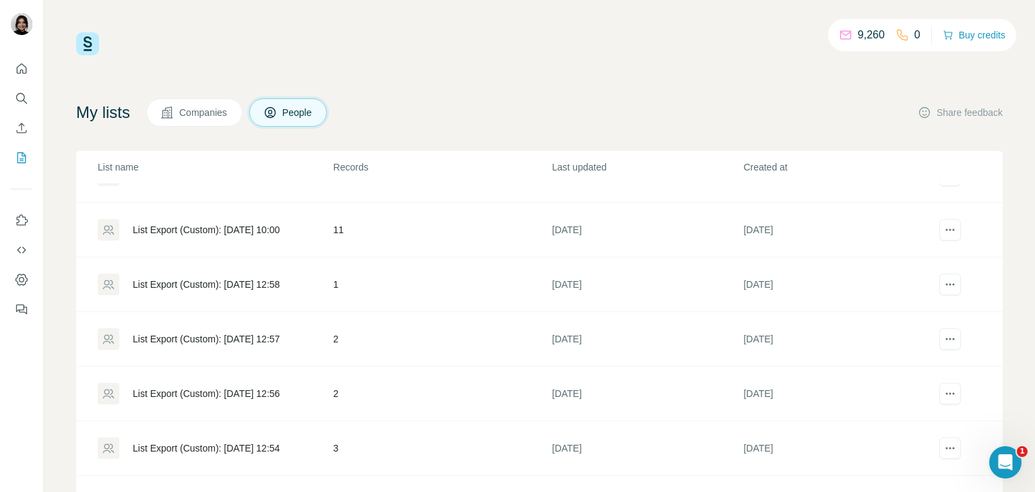
scroll to position [4786, 0]
click at [262, 332] on div "List Export (Custom): [DATE] 12:57" at bounding box center [206, 338] width 147 height 13
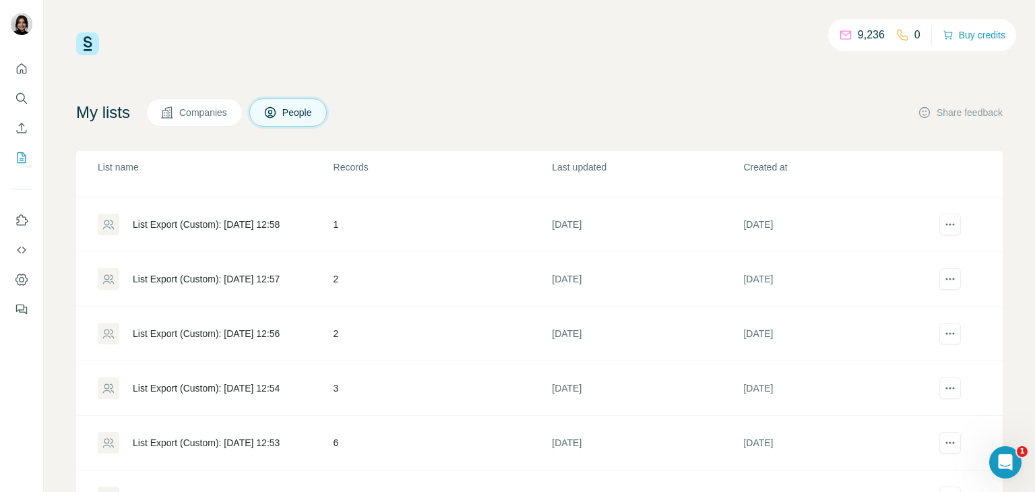
scroll to position [4851, 0]
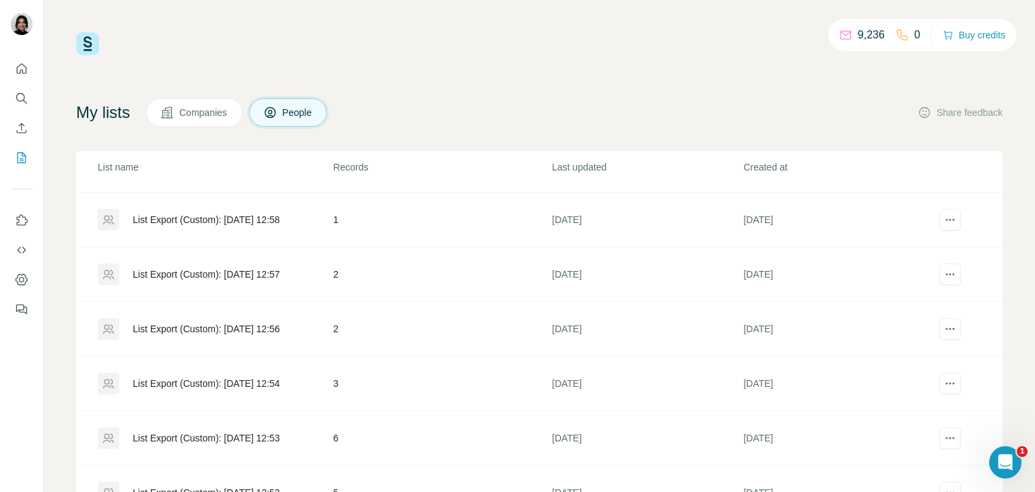
click at [262, 433] on div "List Export (Custom): [DATE] 12:53" at bounding box center [215, 438] width 235 height 22
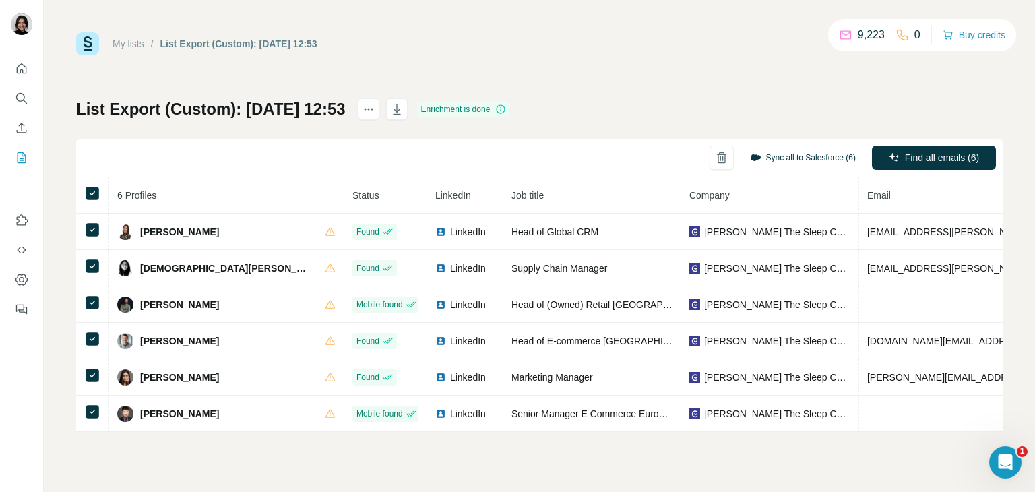
click at [806, 153] on button "Sync all to Salesforce (6)" at bounding box center [803, 158] width 125 height 20
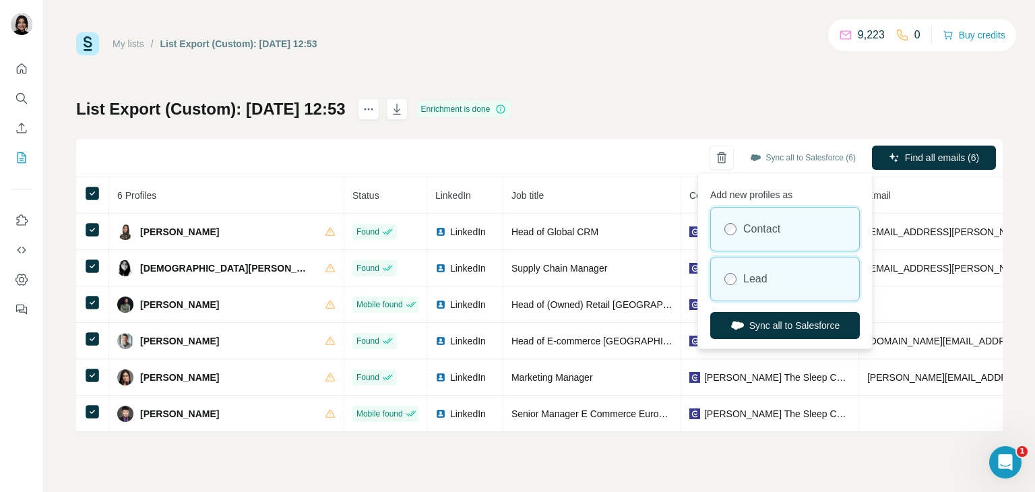
click at [769, 275] on div "Lead" at bounding box center [785, 279] width 148 height 43
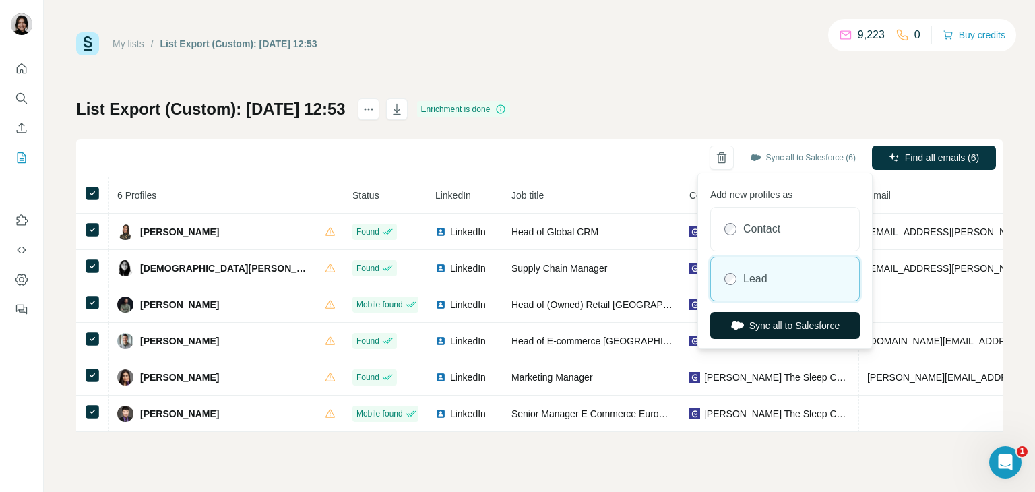
click at [776, 326] on button "Sync all to Salesforce" at bounding box center [786, 325] width 150 height 27
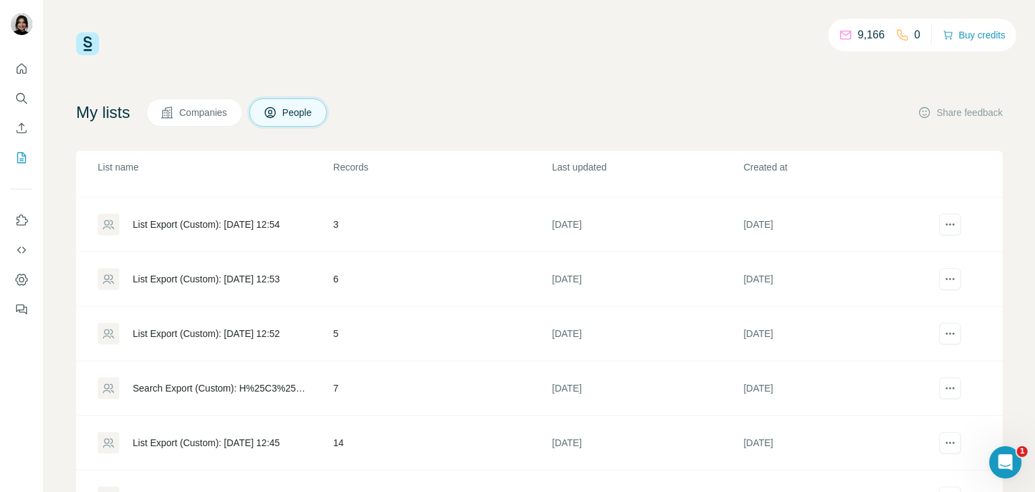
scroll to position [5010, 0]
click at [277, 327] on div "List Export (Custom): [DATE] 12:52" at bounding box center [206, 333] width 147 height 13
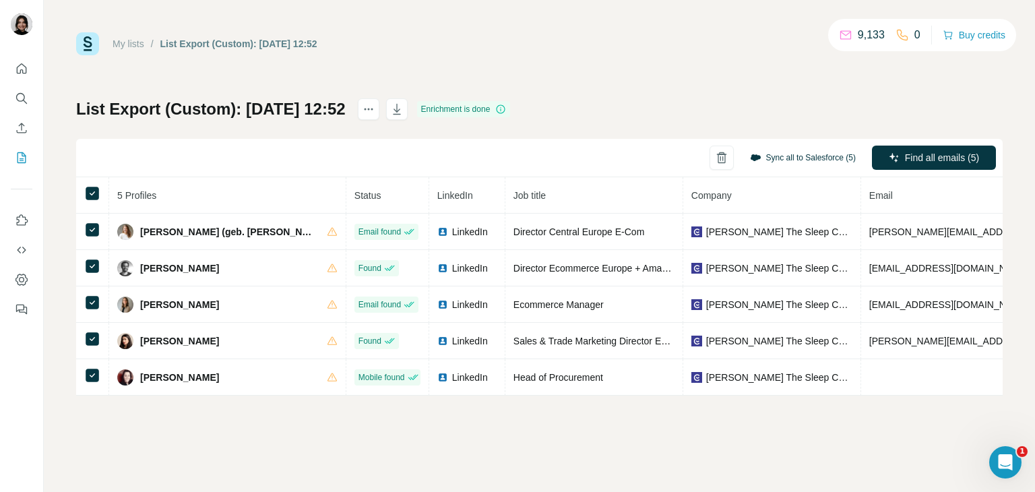
click at [817, 160] on button "Sync all to Salesforce (5)" at bounding box center [803, 158] width 125 height 20
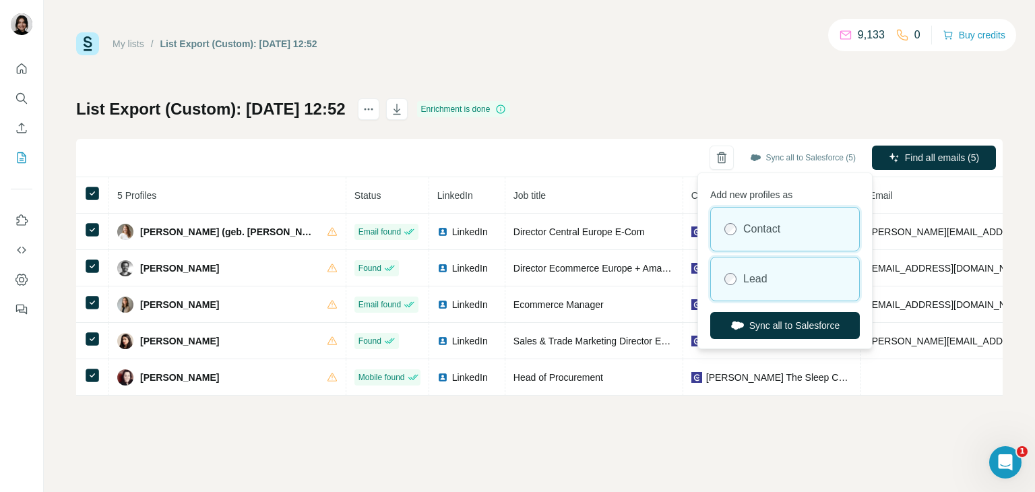
click at [792, 289] on div "Lead" at bounding box center [785, 279] width 148 height 43
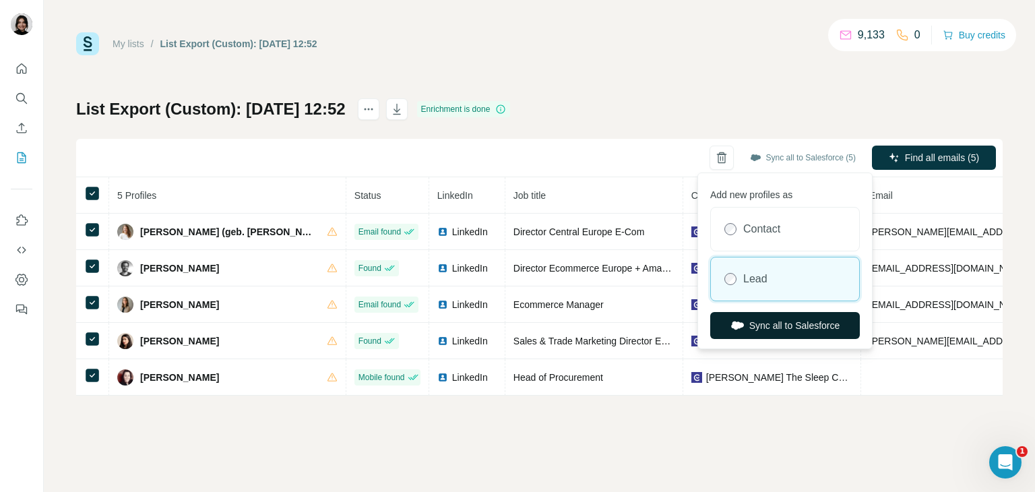
click at [795, 328] on button "Sync all to Salesforce" at bounding box center [786, 325] width 150 height 27
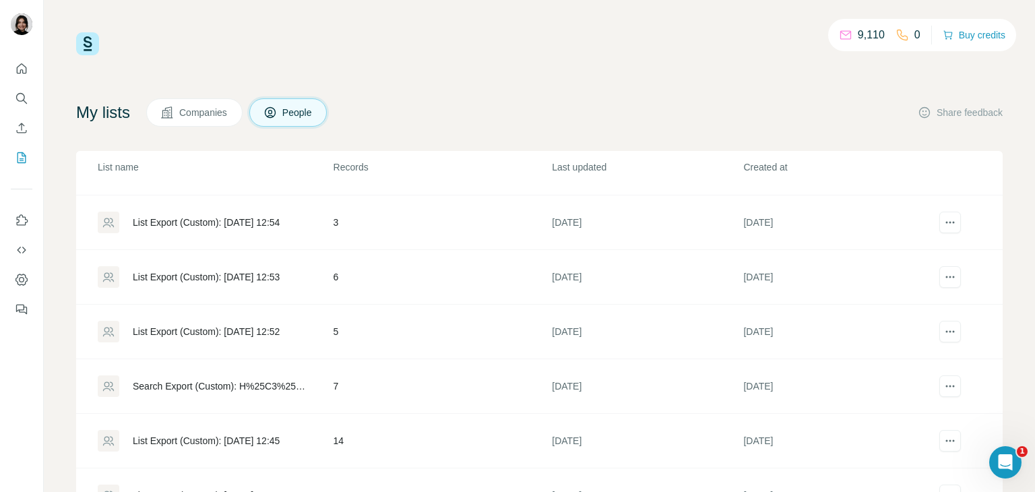
scroll to position [5013, 0]
click at [256, 379] on div "Search Export (Custom): H%25C3%25A4fele SE %2526 Co KG - [DATE] 12:49" at bounding box center [222, 385] width 178 height 13
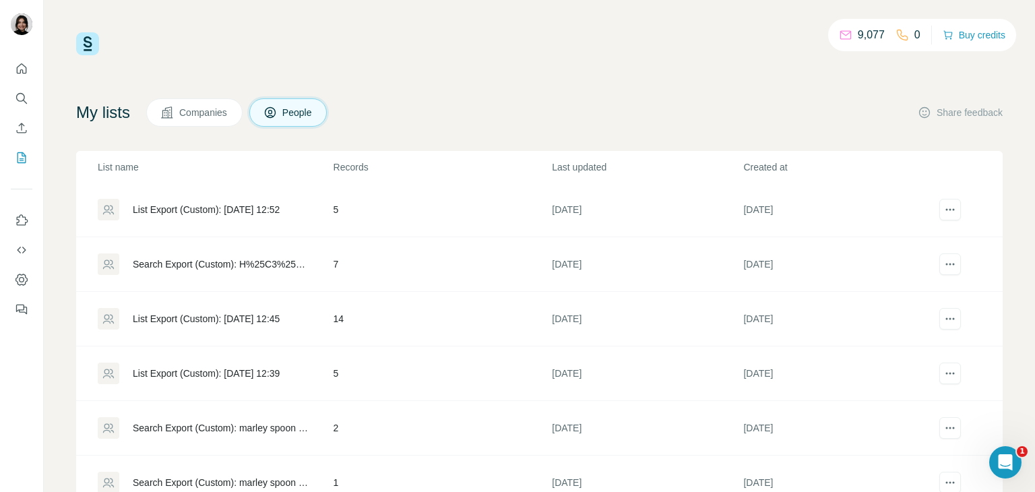
scroll to position [5136, 0]
click at [280, 310] on div "List Export (Custom): [DATE] 12:45" at bounding box center [206, 316] width 147 height 13
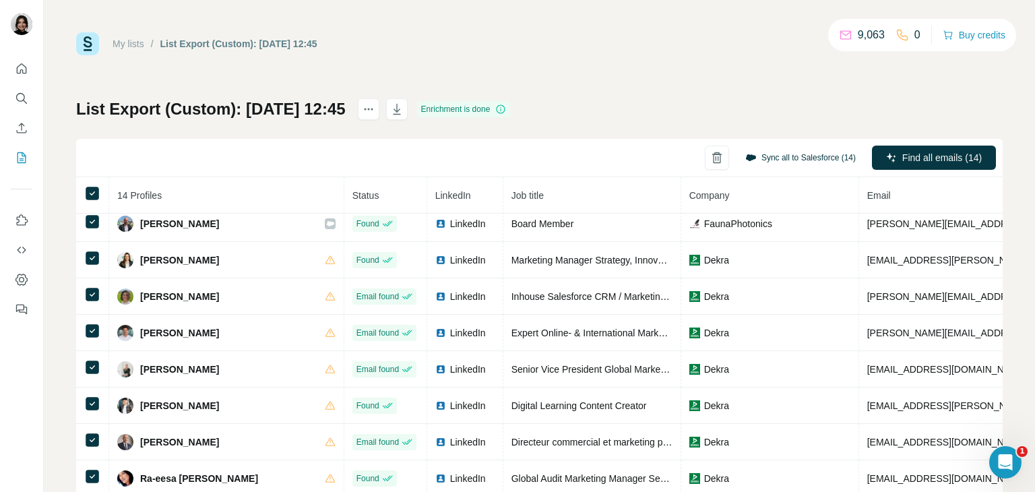
click at [798, 157] on button "Sync all to Salesforce (14)" at bounding box center [800, 158] width 129 height 20
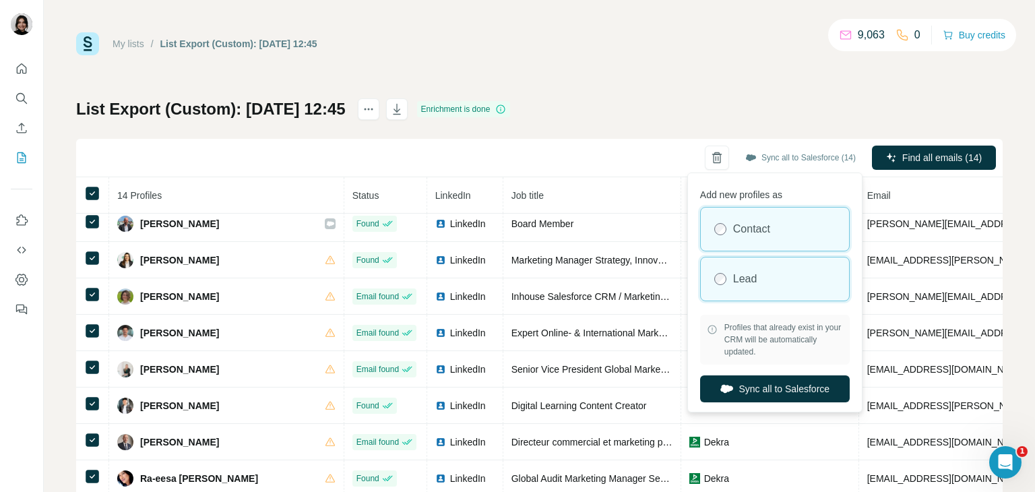
click at [770, 268] on div "Lead" at bounding box center [775, 279] width 148 height 43
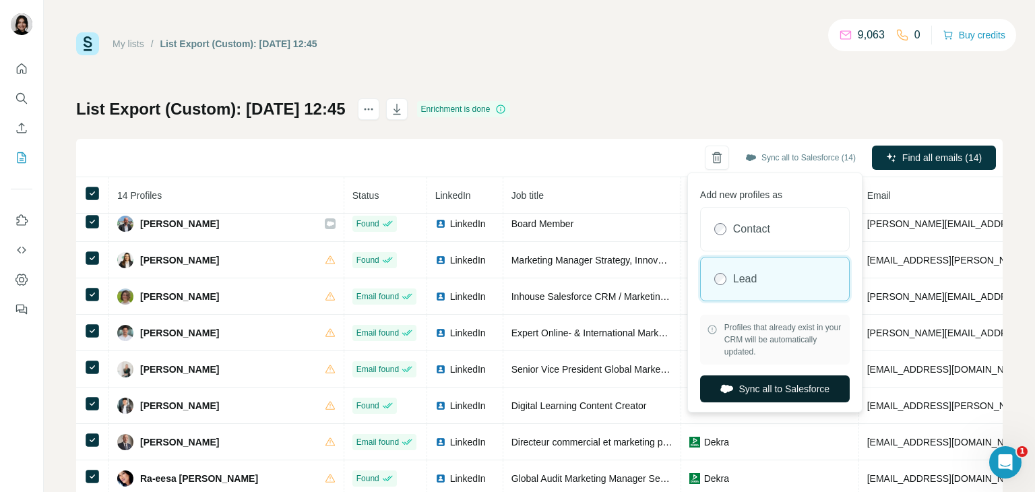
click at [781, 395] on button "Sync all to Salesforce" at bounding box center [775, 388] width 150 height 27
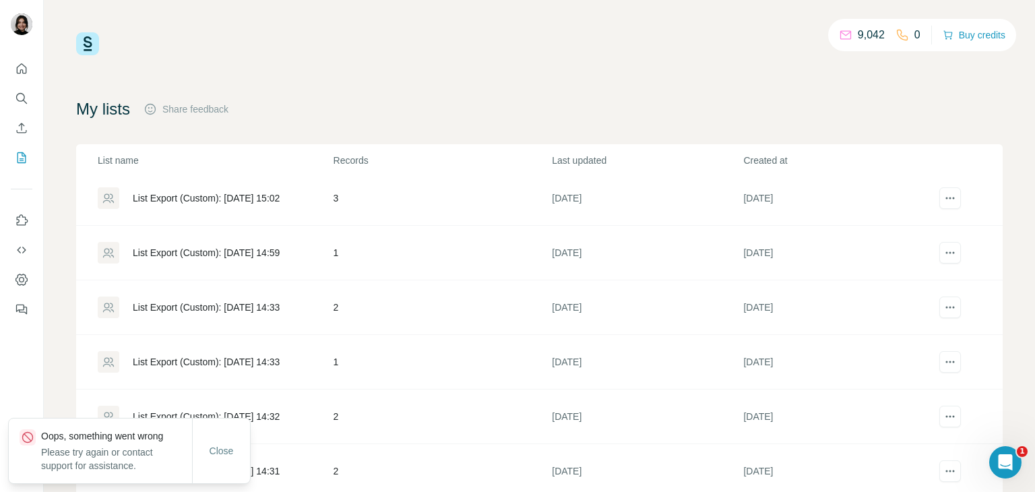
scroll to position [1700, 0]
click at [226, 459] on button "Close" at bounding box center [221, 451] width 43 height 24
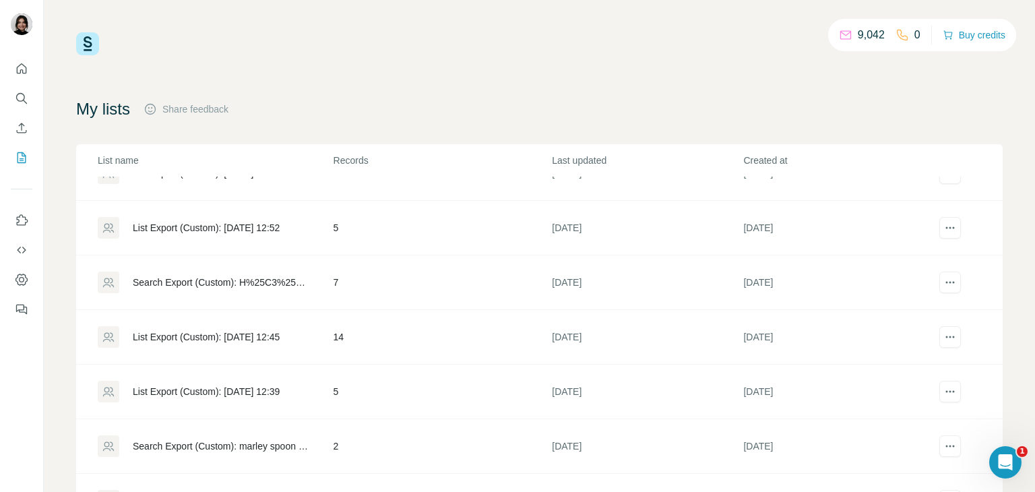
scroll to position [5104, 0]
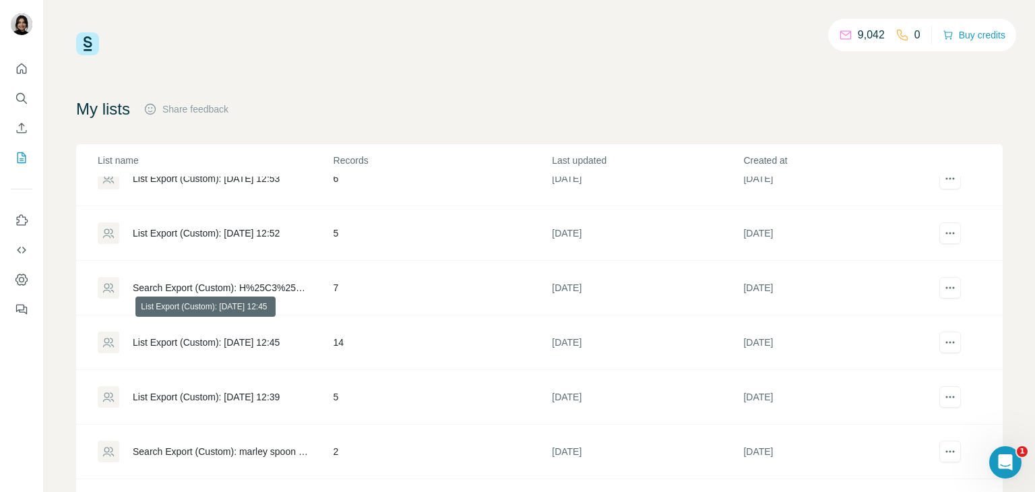
click at [272, 336] on div "List Export (Custom): [DATE] 12:45" at bounding box center [206, 342] width 147 height 13
click at [267, 336] on div "List Export (Custom): [DATE] 12:45" at bounding box center [206, 342] width 147 height 13
click at [266, 336] on div "List Export (Custom): [DATE] 12:45" at bounding box center [206, 342] width 147 height 13
click at [336, 330] on td "14" at bounding box center [442, 342] width 219 height 55
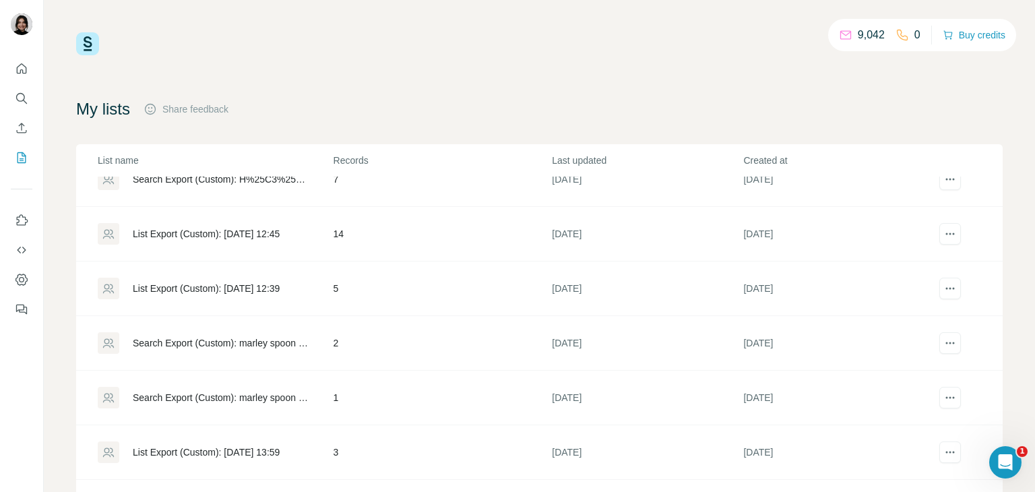
scroll to position [5214, 0]
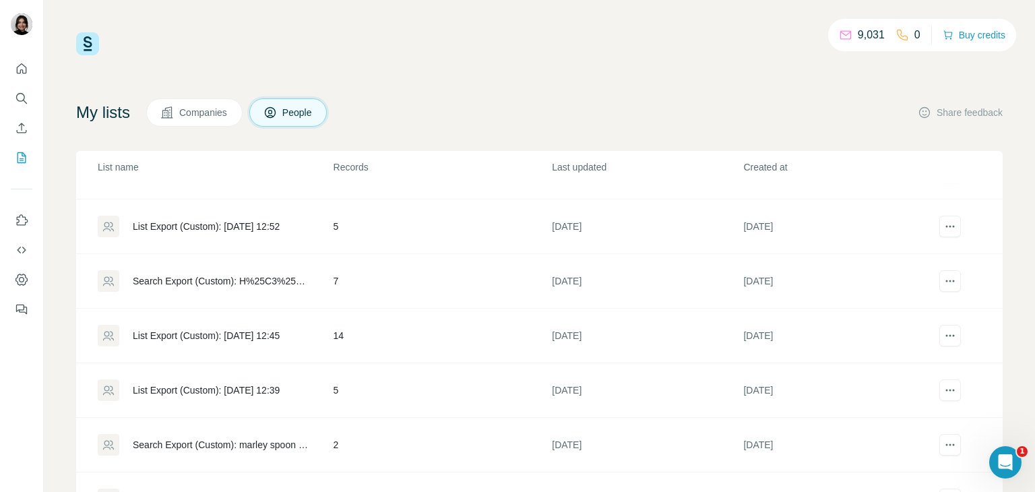
scroll to position [5108, 0]
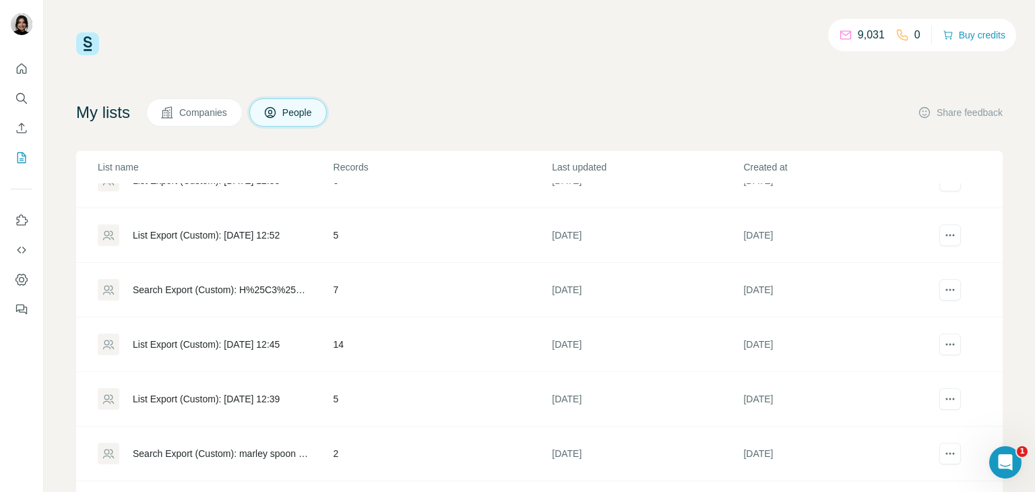
click at [280, 392] on div "List Export (Custom): [DATE] 12:39" at bounding box center [206, 398] width 147 height 13
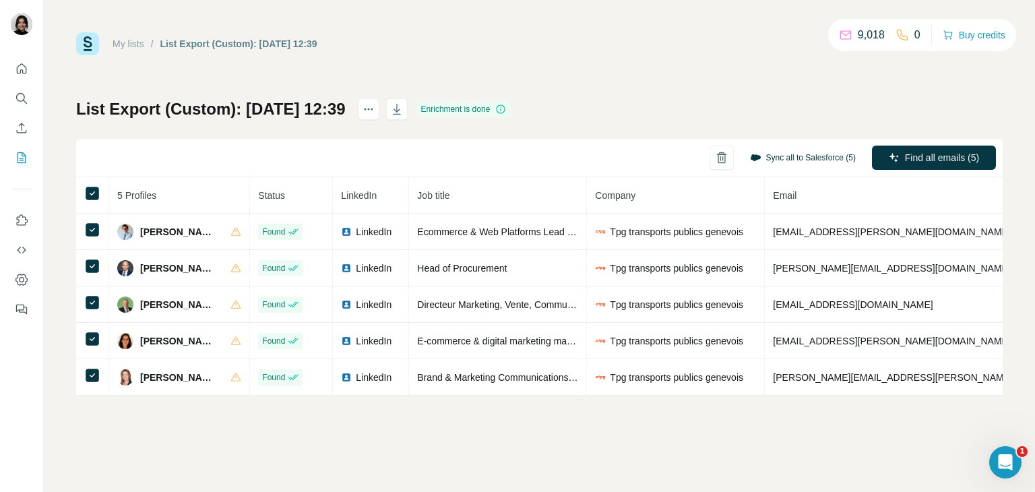
click at [818, 157] on button "Sync all to Salesforce (5)" at bounding box center [803, 158] width 125 height 20
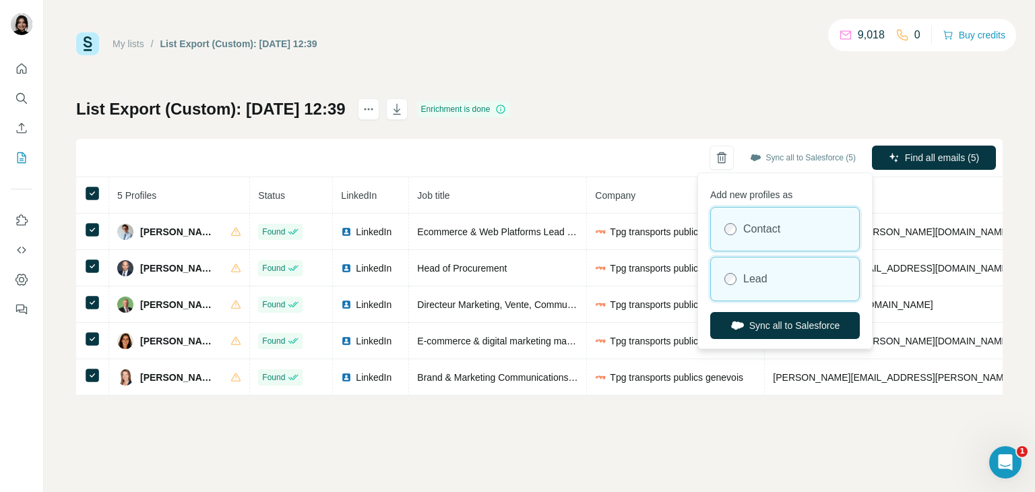
click at [795, 270] on div "Lead" at bounding box center [785, 279] width 148 height 43
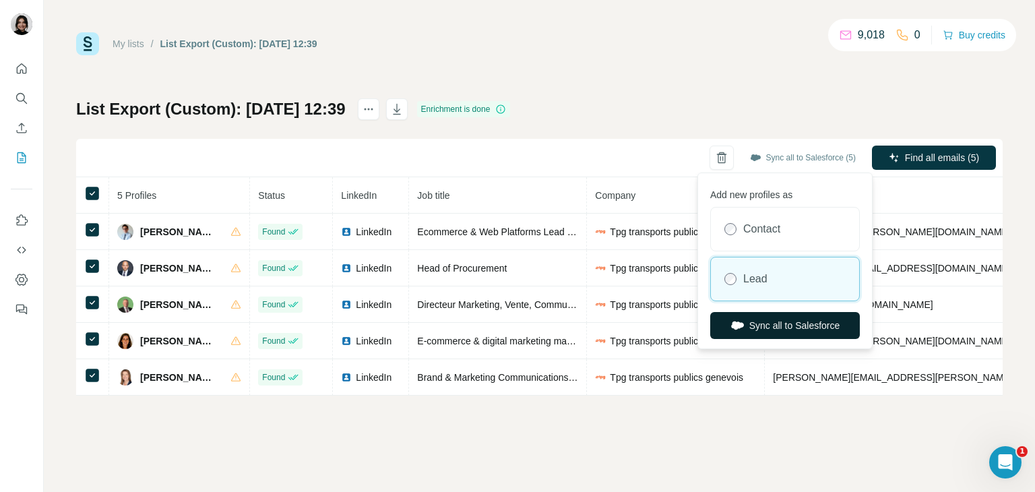
click at [790, 332] on button "Sync all to Salesforce" at bounding box center [786, 325] width 150 height 27
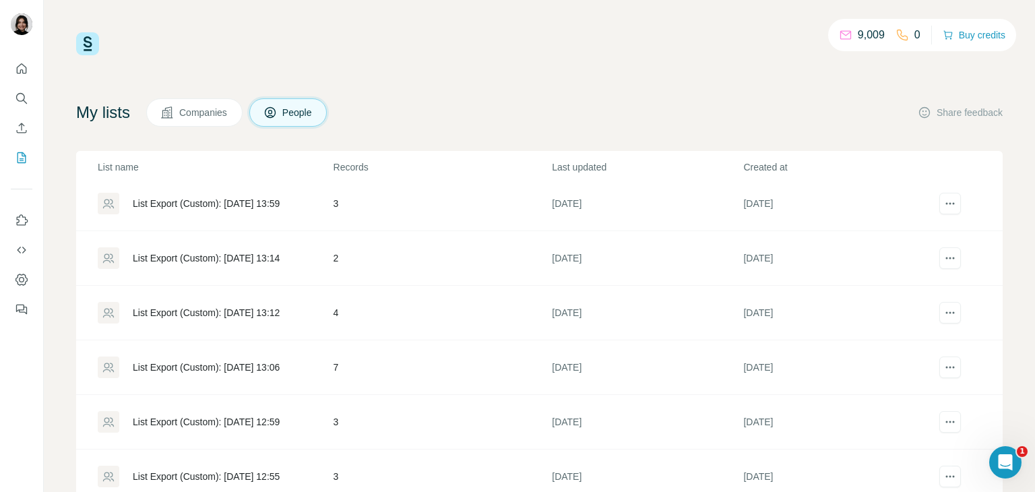
scroll to position [5468, 0]
click at [275, 360] on div "List Export (Custom): [DATE] 13:06" at bounding box center [206, 366] width 147 height 13
